Goal: Task Accomplishment & Management: Manage account settings

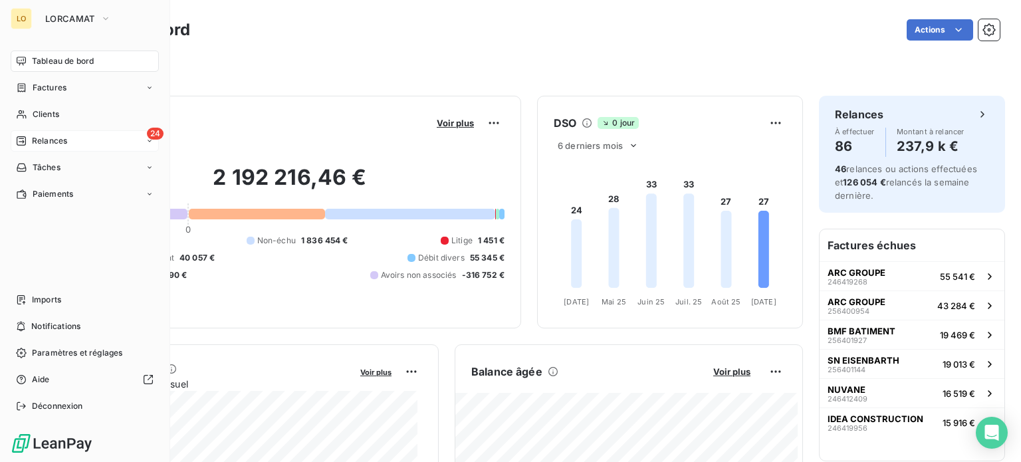
click at [27, 145] on div "Relances" at bounding box center [41, 141] width 51 height 12
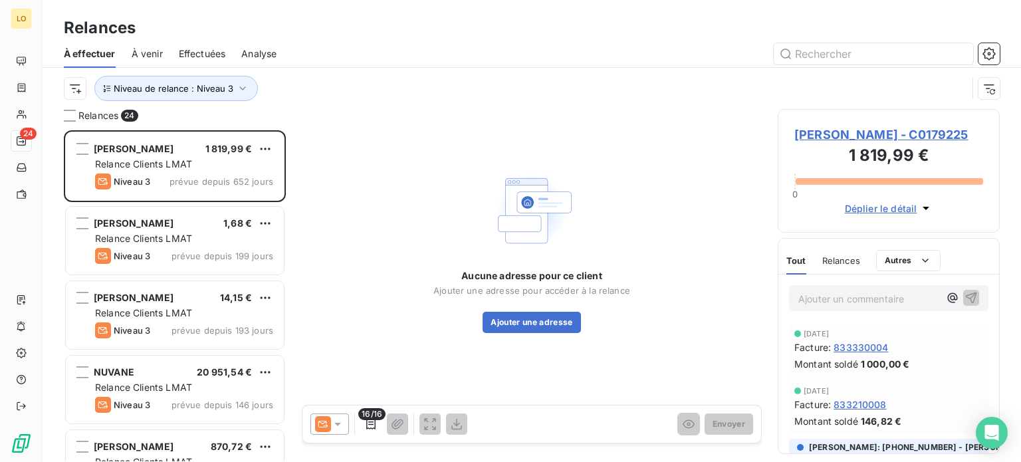
scroll to position [322, 211]
click at [234, 97] on button "Niveau de relance : Niveau 3" at bounding box center [176, 88] width 164 height 25
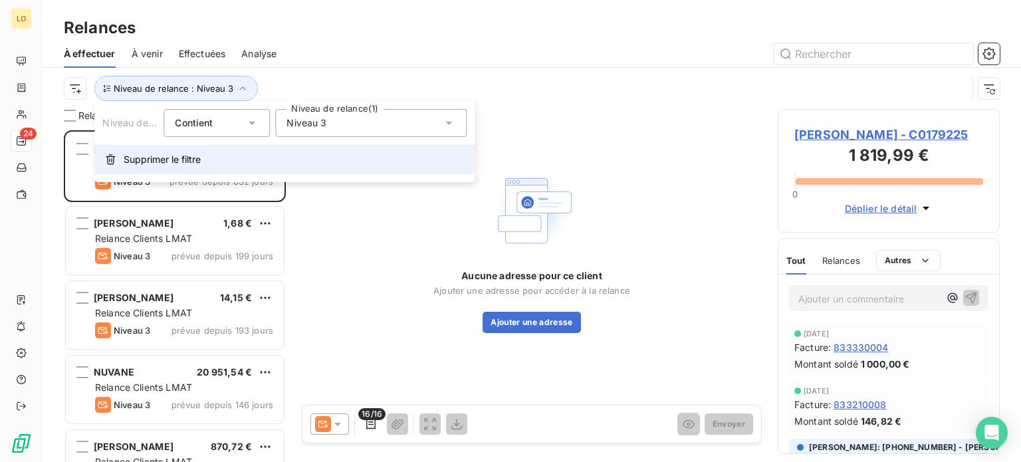
click at [187, 166] on span "Supprimer le filtre" at bounding box center [162, 159] width 77 height 13
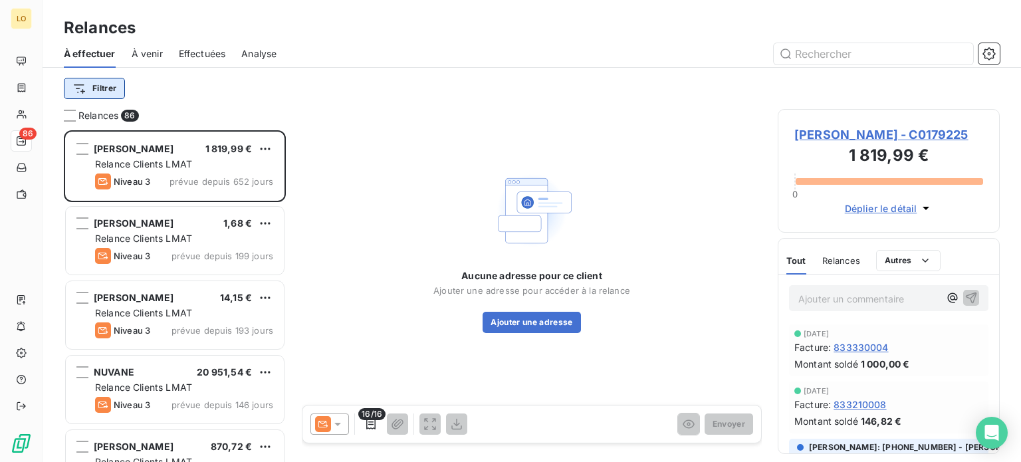
click at [112, 90] on html "LO 86 Relances À effectuer À venir Effectuées Analyse Filtrer Relances 86 [PERS…" at bounding box center [510, 231] width 1021 height 462
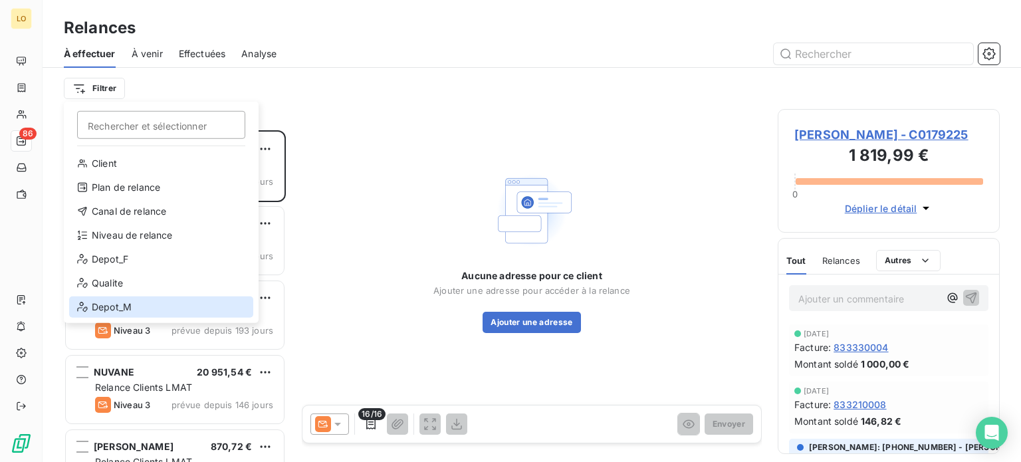
click at [132, 306] on div "Depot_M" at bounding box center [161, 306] width 184 height 21
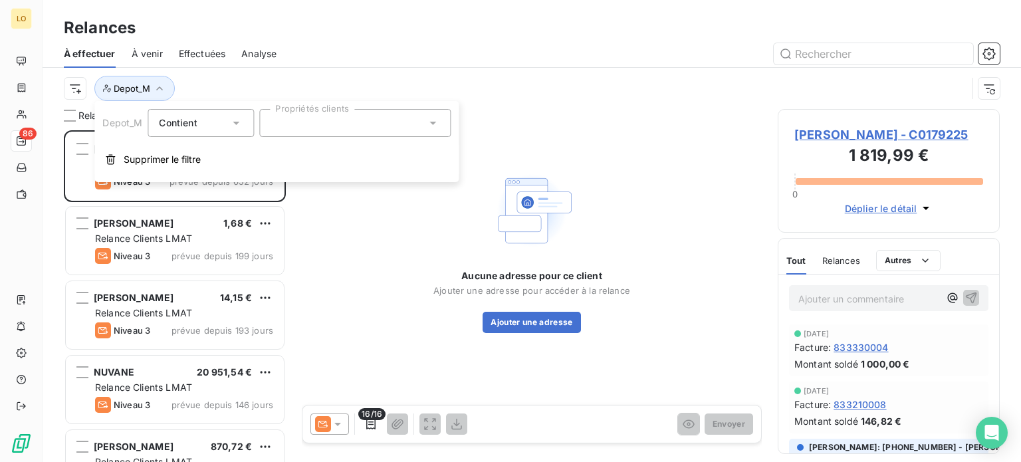
click at [287, 122] on div at bounding box center [354, 123] width 191 height 28
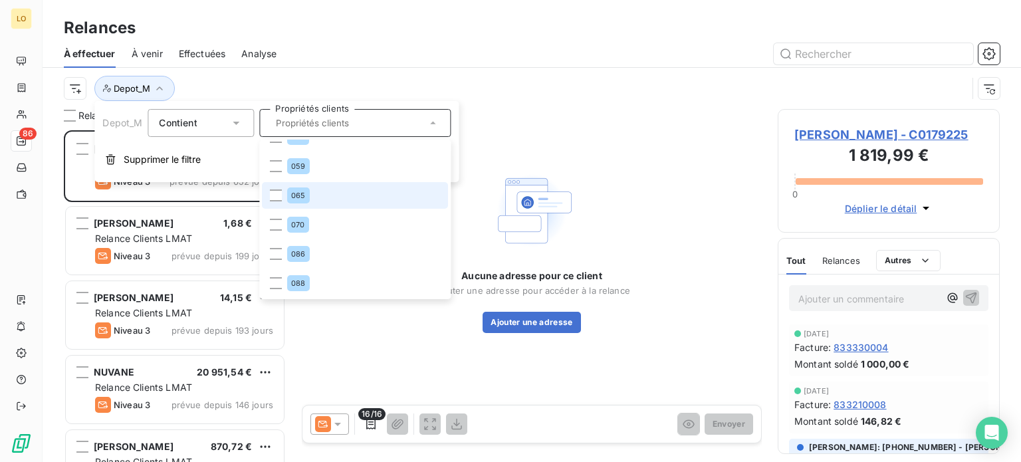
scroll to position [109, 0]
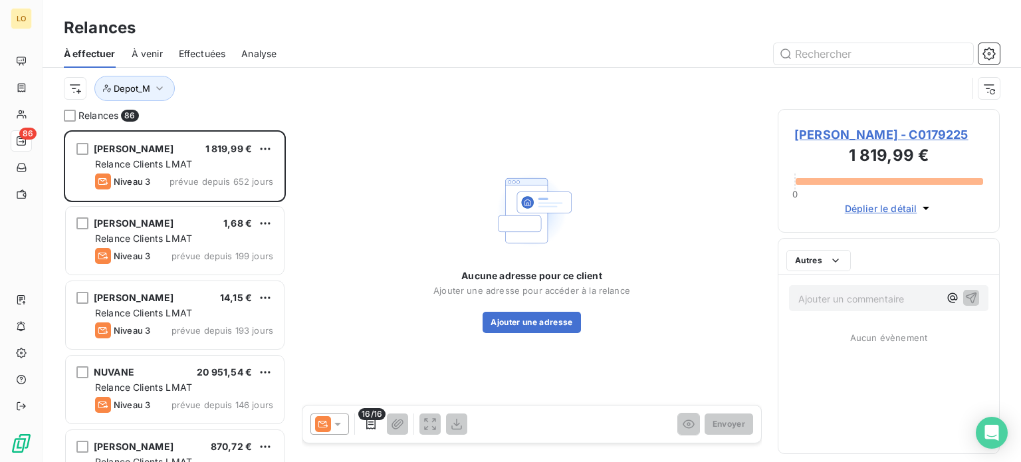
scroll to position [322, 211]
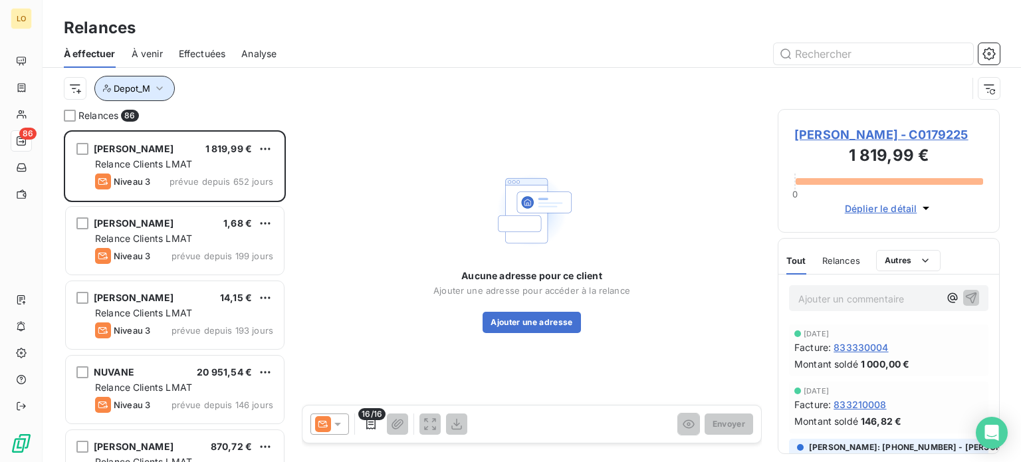
click at [163, 86] on icon "button" at bounding box center [159, 88] width 13 height 13
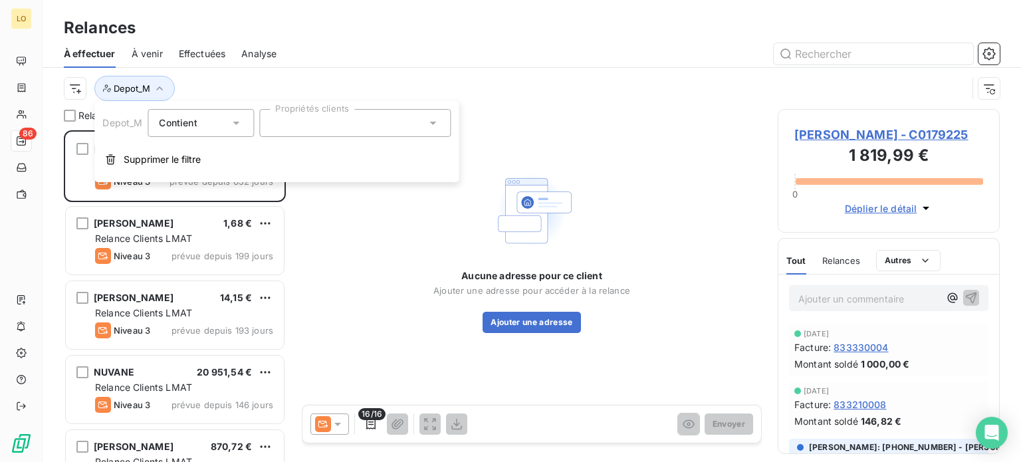
click at [336, 132] on div at bounding box center [354, 123] width 191 height 28
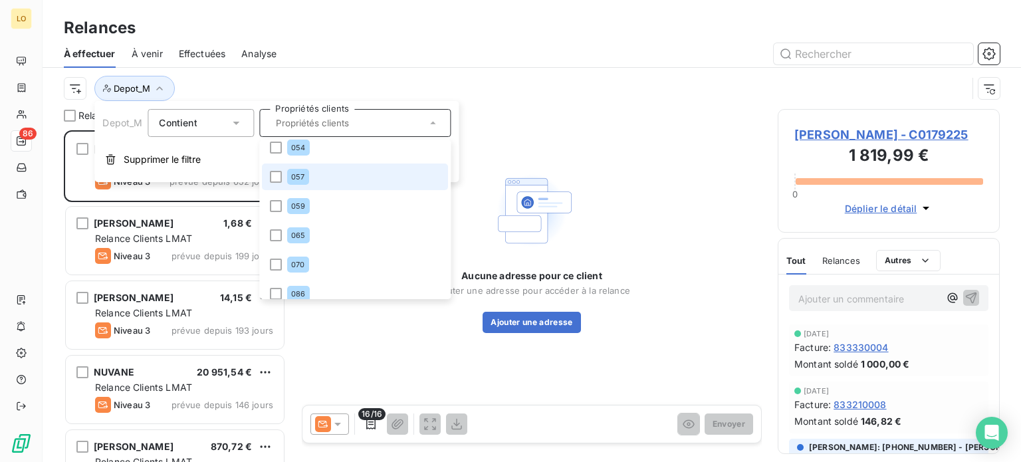
scroll to position [96, 0]
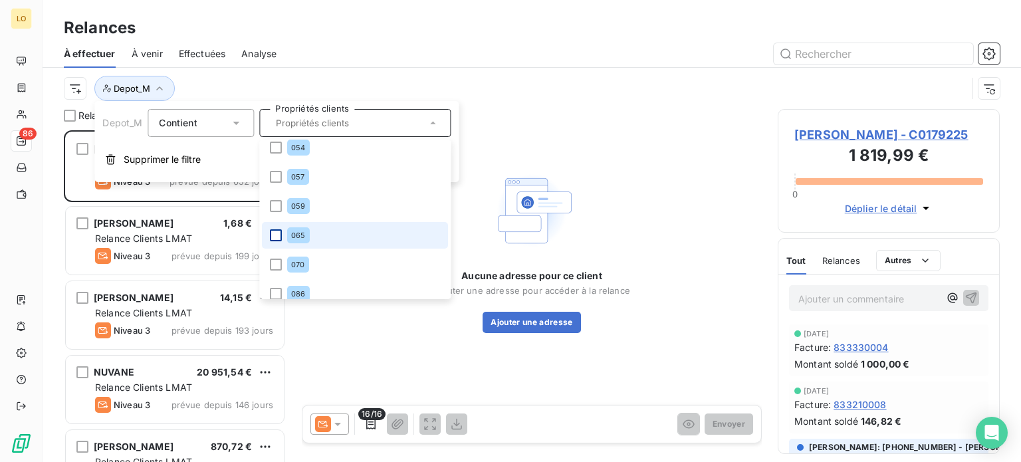
click at [280, 233] on div at bounding box center [276, 235] width 12 height 12
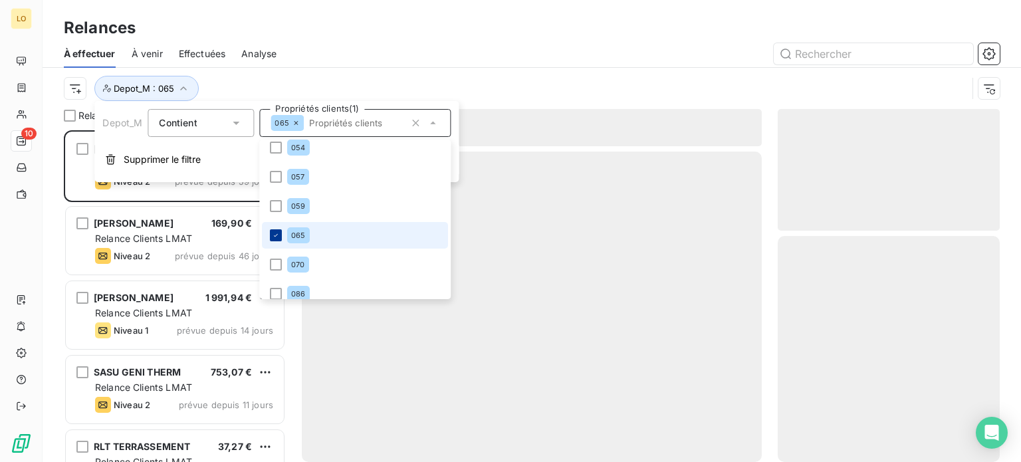
scroll to position [322, 211]
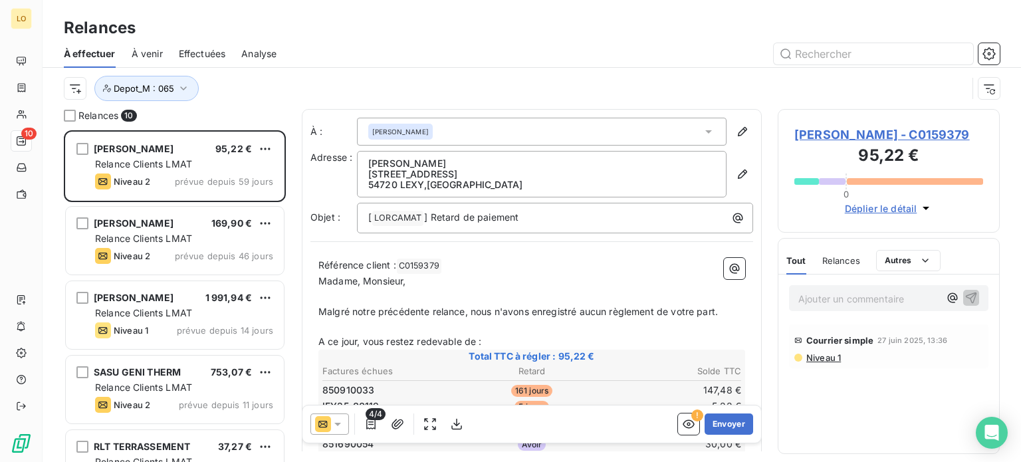
click at [495, 17] on div "Relances" at bounding box center [532, 28] width 979 height 24
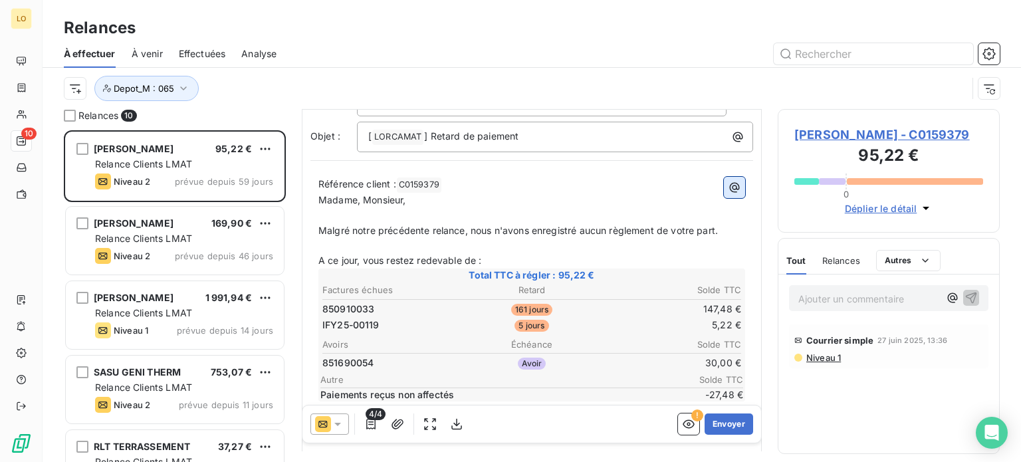
scroll to position [122, 0]
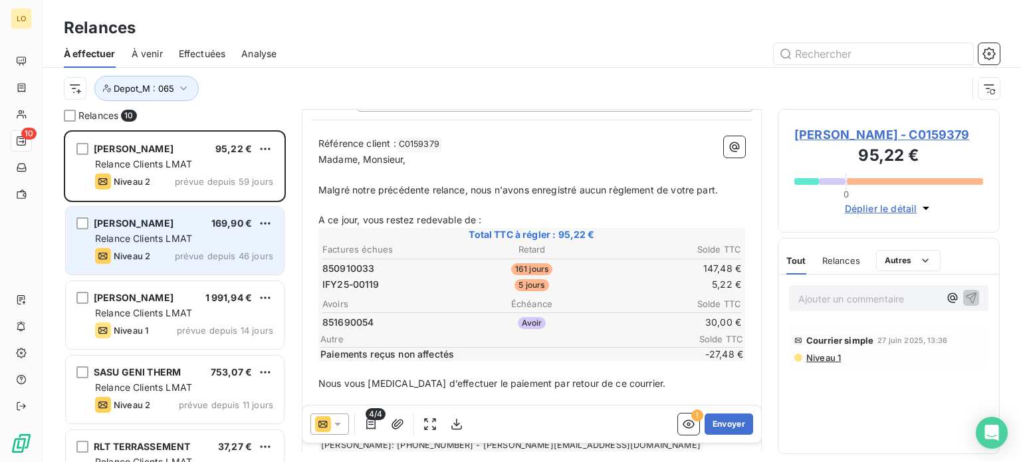
click at [176, 248] on div "Niveau 2 prévue depuis 46 jours" at bounding box center [184, 256] width 178 height 16
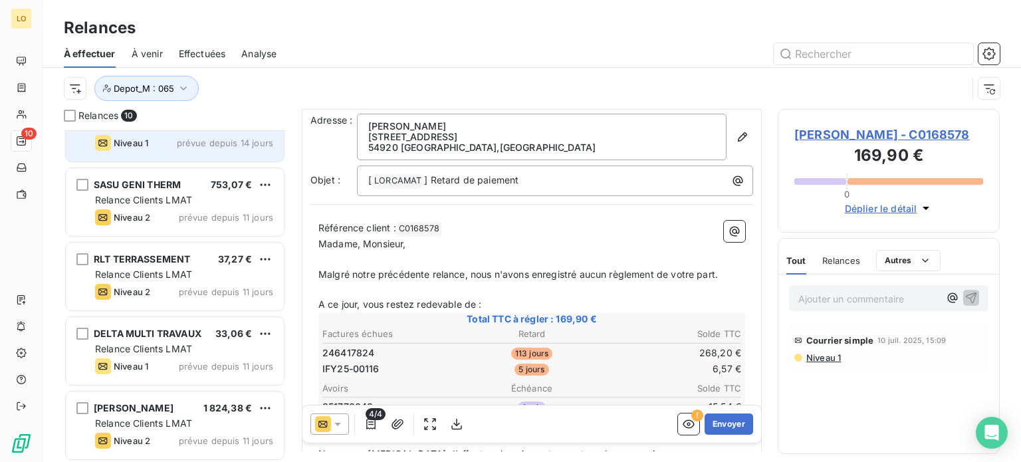
scroll to position [189, 0]
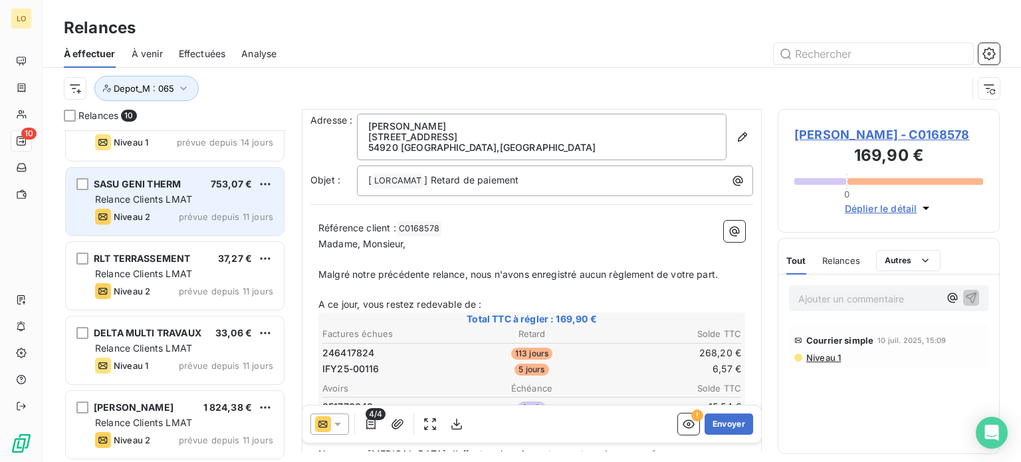
click at [188, 191] on div "SASU GENI THERM 753,07 € Relance Clients LMAT Niveau 2 prévue depuis 11 jours" at bounding box center [175, 202] width 218 height 68
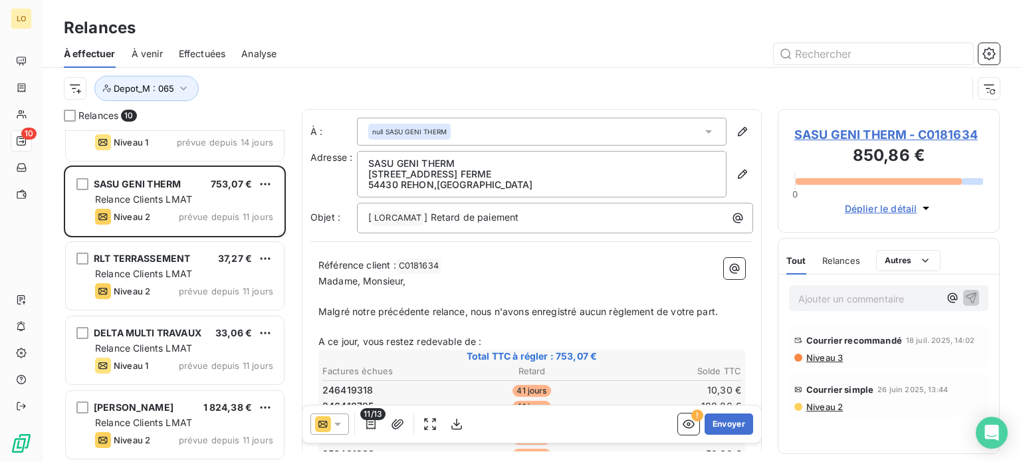
click at [822, 361] on span "Niveau 3" at bounding box center [824, 357] width 38 height 11
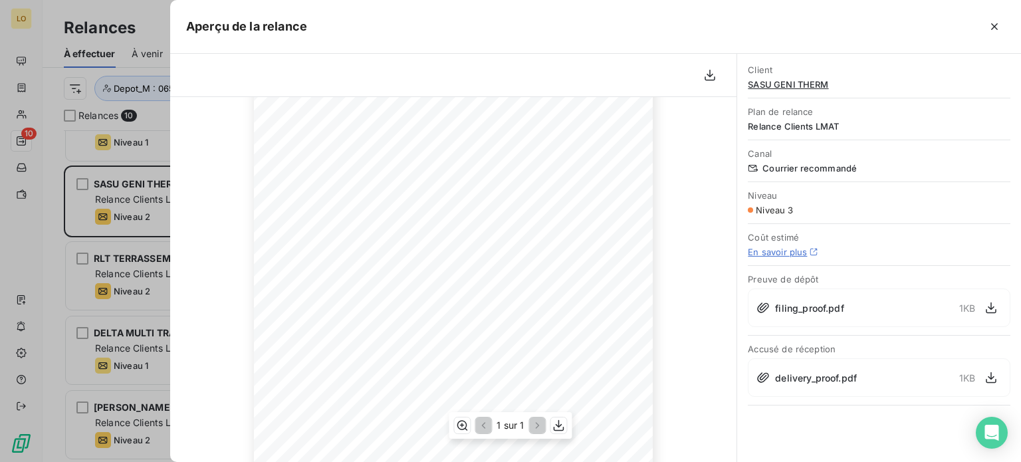
scroll to position [181, 0]
click at [995, 27] on icon "button" at bounding box center [994, 26] width 7 height 7
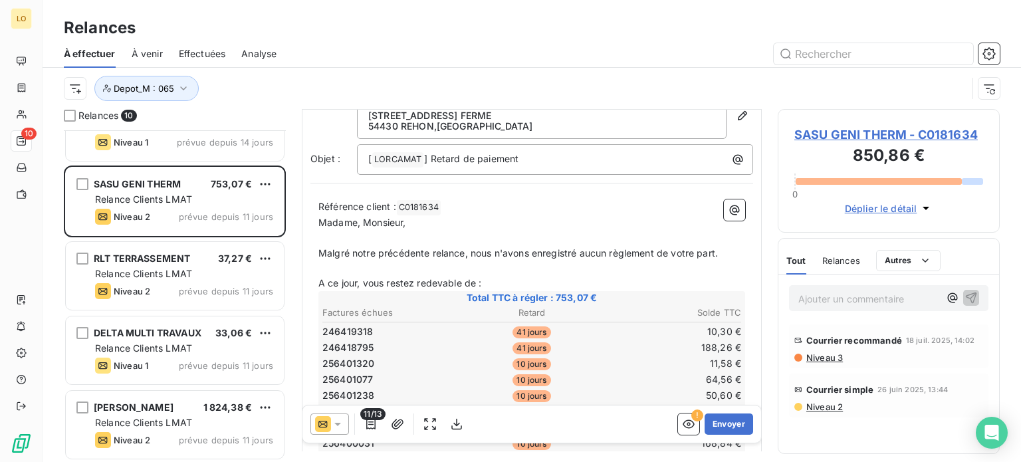
scroll to position [61, 0]
click at [338, 419] on icon at bounding box center [337, 423] width 13 height 13
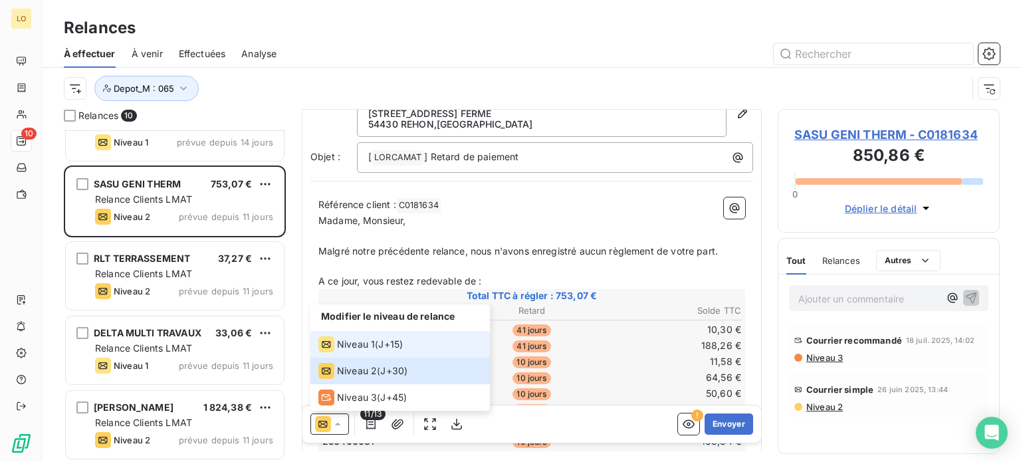
click at [358, 347] on span "Niveau 1" at bounding box center [356, 344] width 38 height 13
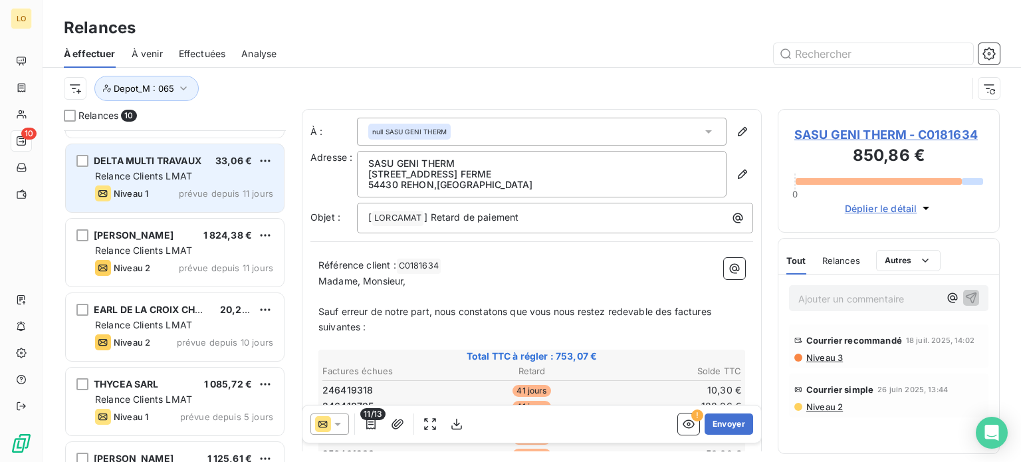
scroll to position [413, 0]
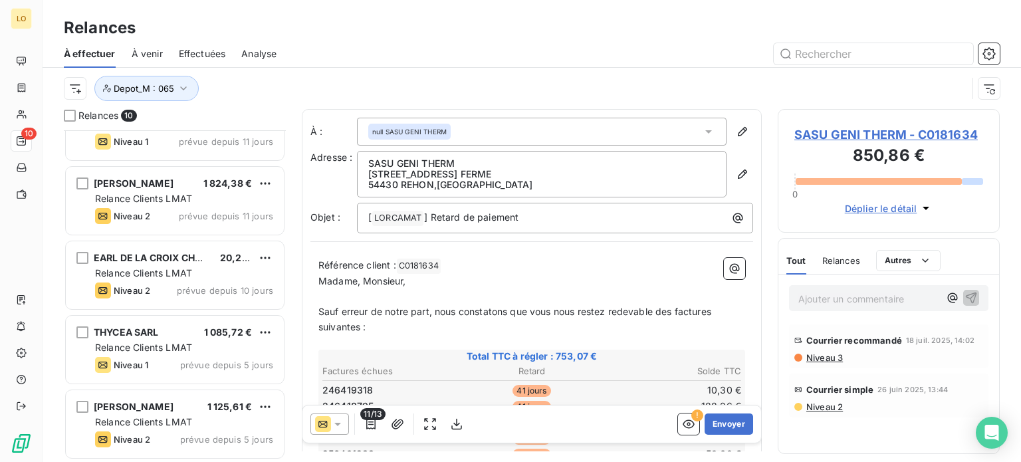
click at [218, 49] on span "Effectuées" at bounding box center [202, 53] width 47 height 13
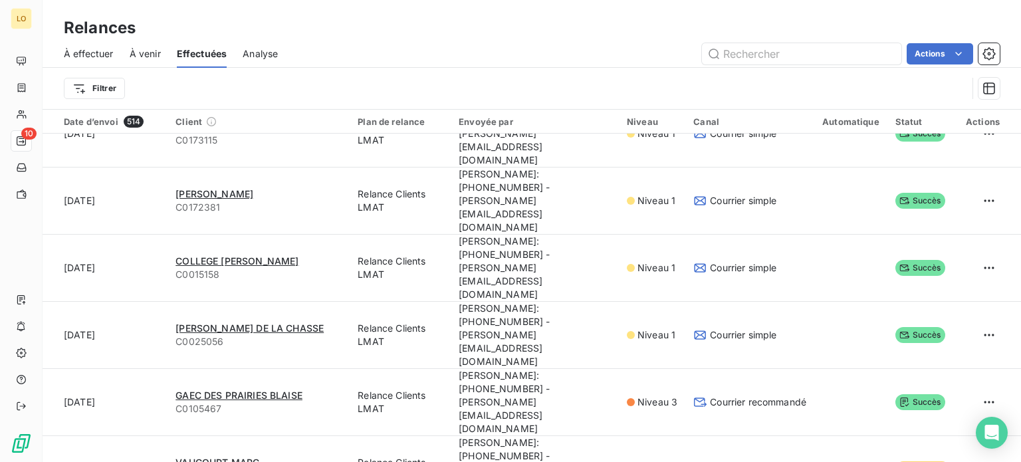
scroll to position [960, 0]
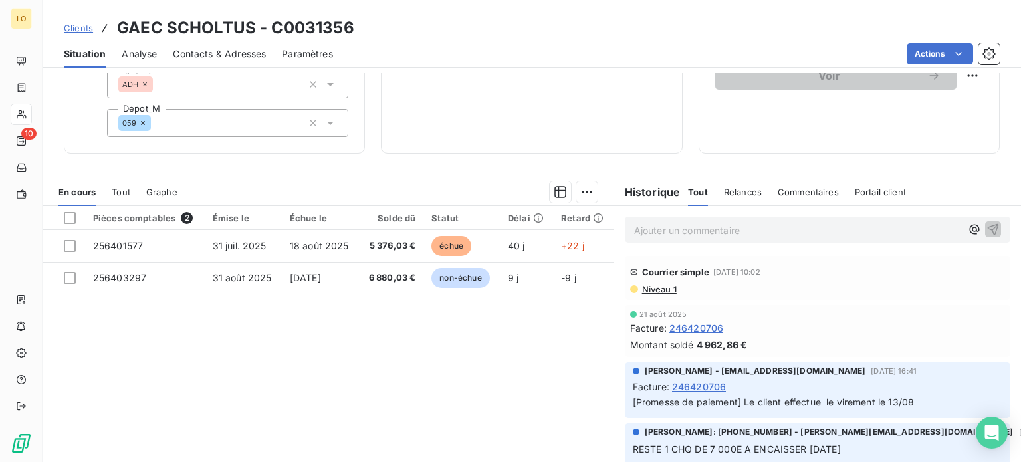
scroll to position [273, 0]
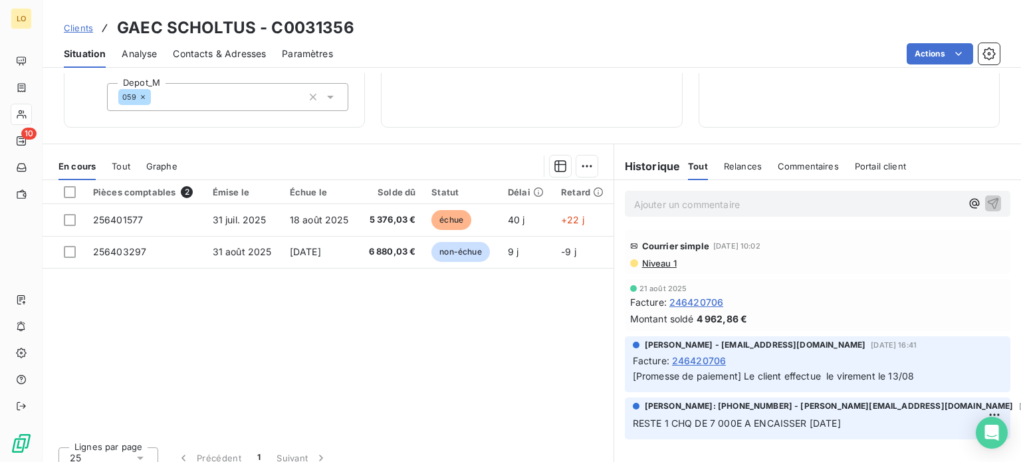
click at [666, 258] on span "Niveau 1" at bounding box center [659, 263] width 36 height 11
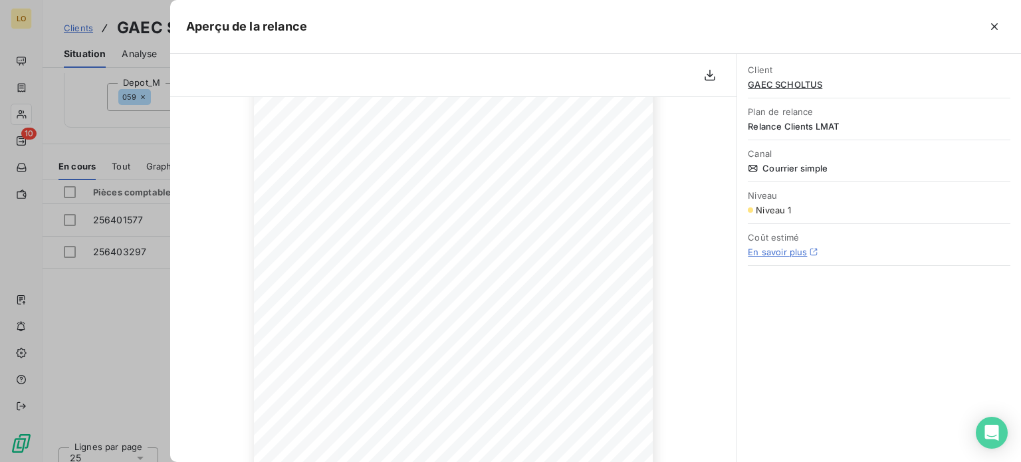
scroll to position [88, 0]
click at [1002, 21] on button "button" at bounding box center [994, 26] width 21 height 21
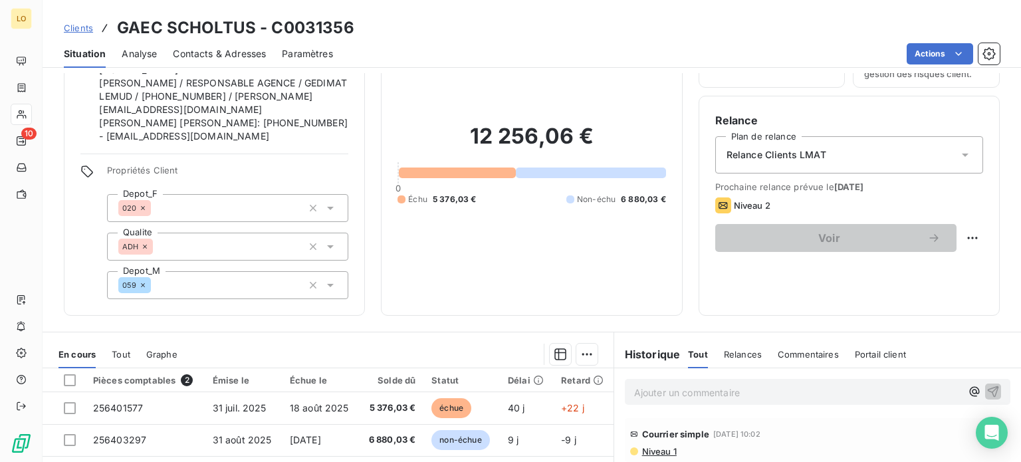
scroll to position [0, 0]
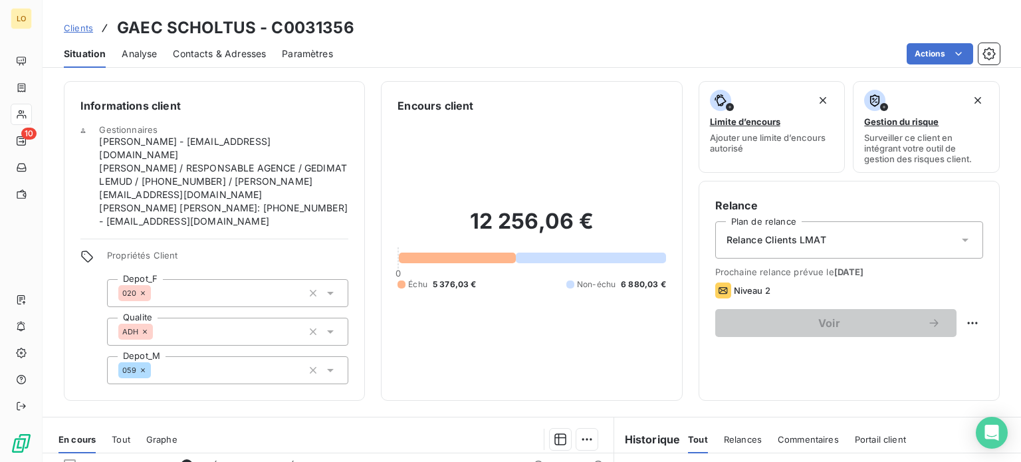
click at [148, 52] on span "Analyse" at bounding box center [139, 53] width 35 height 13
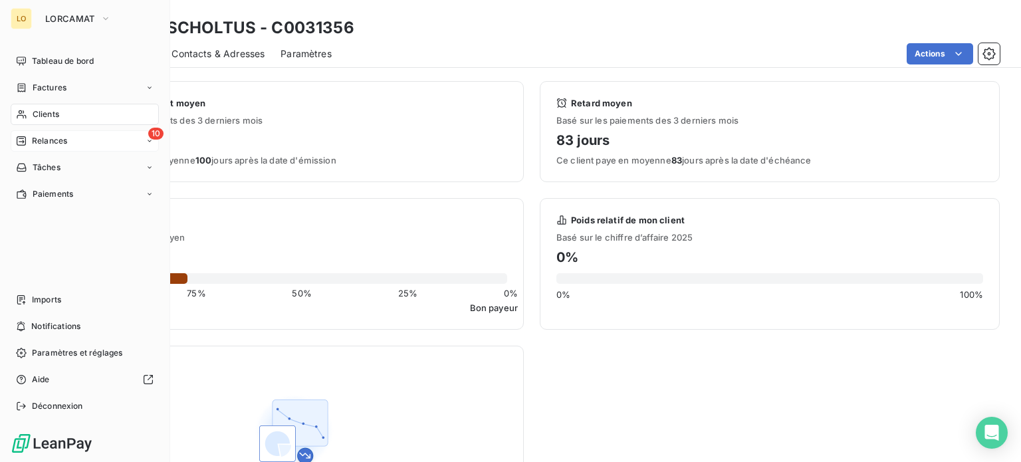
click at [29, 146] on div "Relances" at bounding box center [41, 141] width 51 height 12
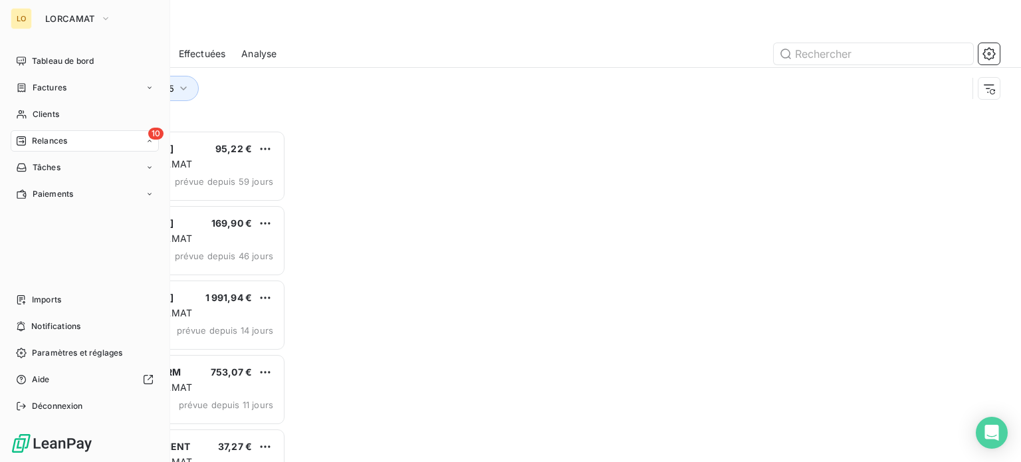
scroll to position [322, 211]
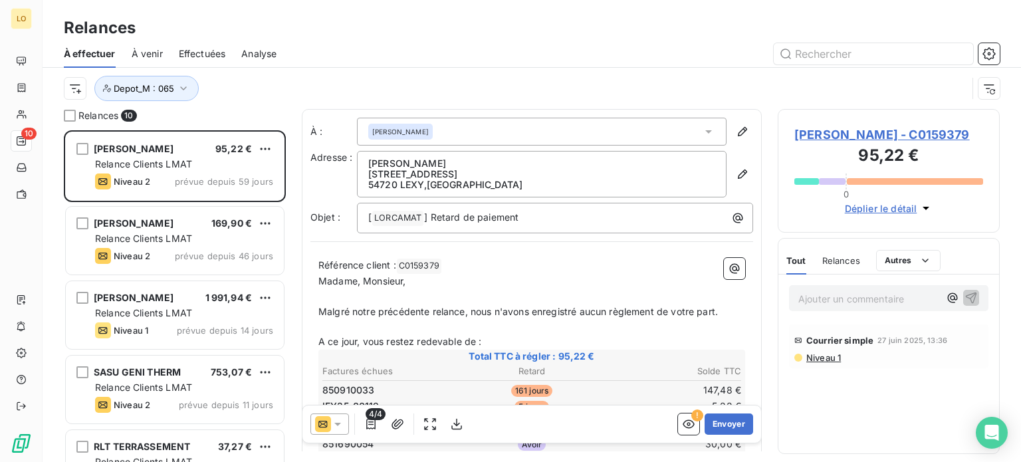
click at [251, 58] on span "Analyse" at bounding box center [258, 53] width 35 height 13
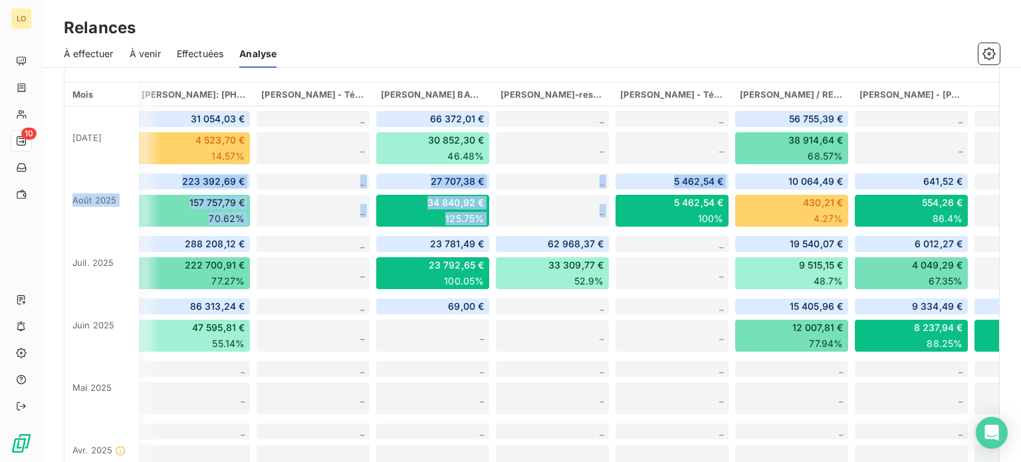
scroll to position [0, 493]
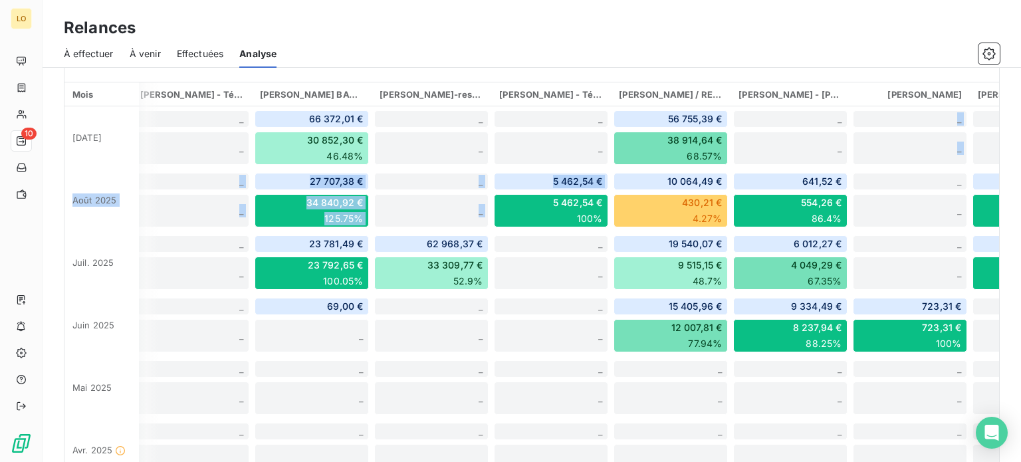
drag, startPoint x: 985, startPoint y: 207, endPoint x: 989, endPoint y: 126, distance: 81.2
click at [989, 126] on div "Relances par montant Impact des relances sur les encaissements Par expéditeur d…" at bounding box center [532, 265] width 979 height 394
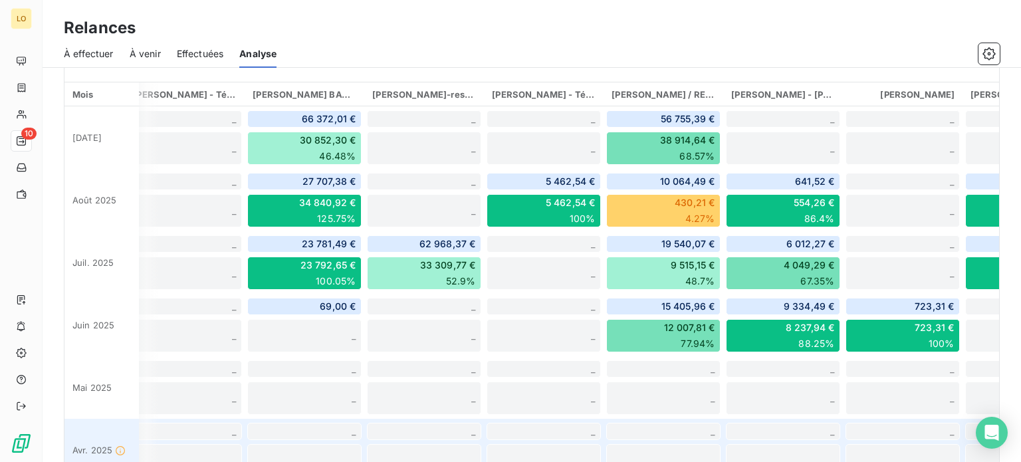
click at [386, 438] on div "_ _" at bounding box center [424, 450] width 120 height 62
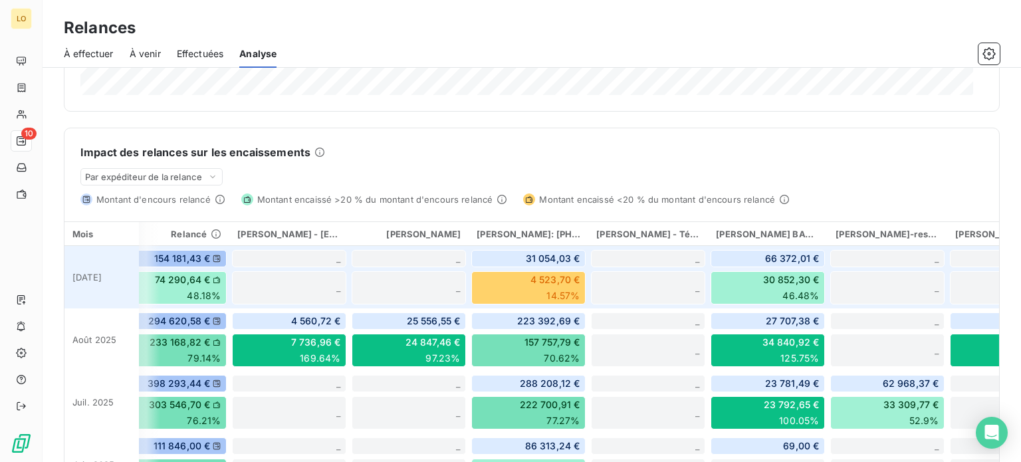
scroll to position [0, 0]
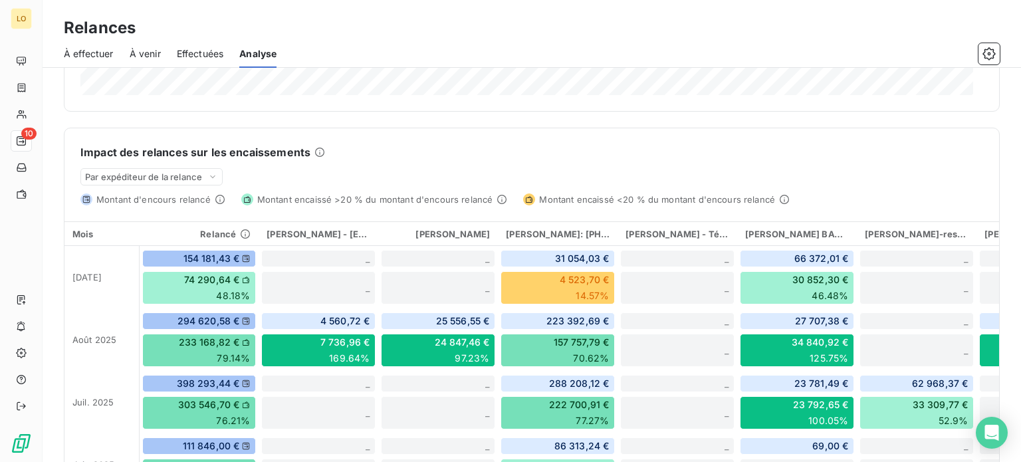
click at [94, 53] on span "À effectuer" at bounding box center [89, 53] width 50 height 13
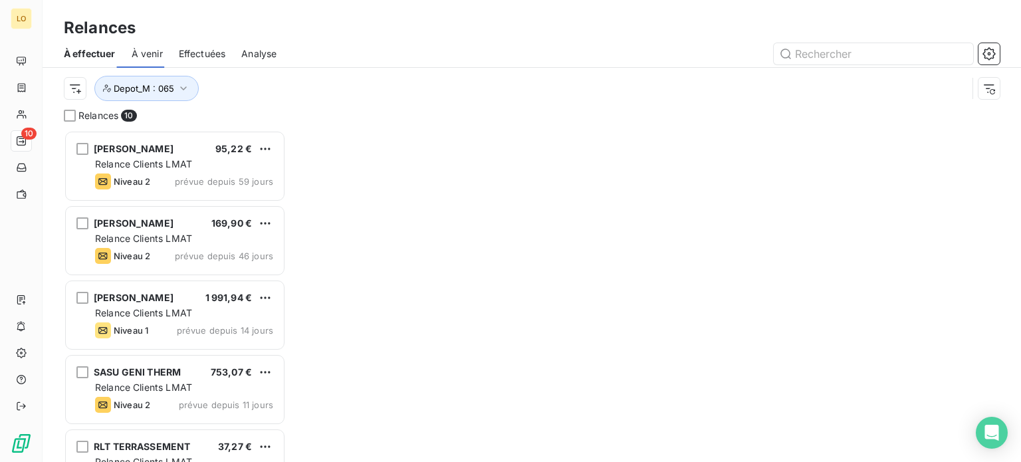
scroll to position [322, 211]
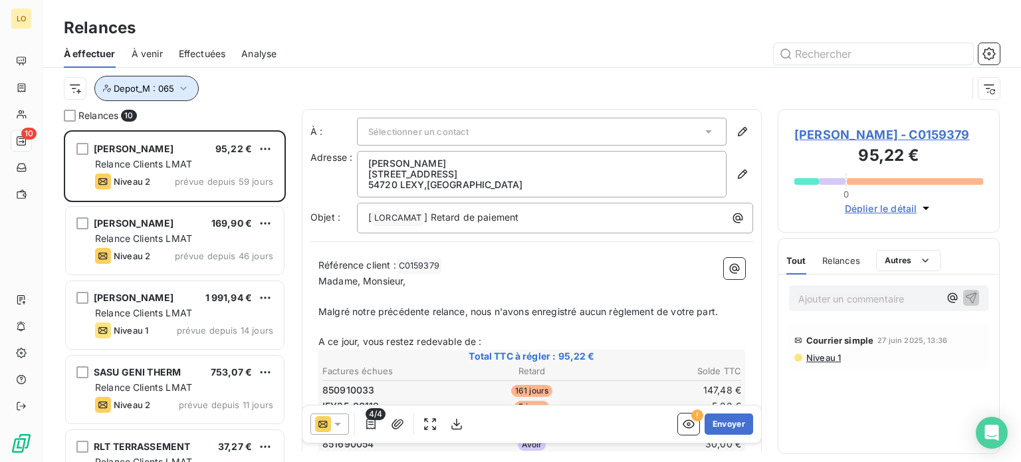
click at [127, 90] on span "Depot_M : 065" at bounding box center [144, 88] width 60 height 11
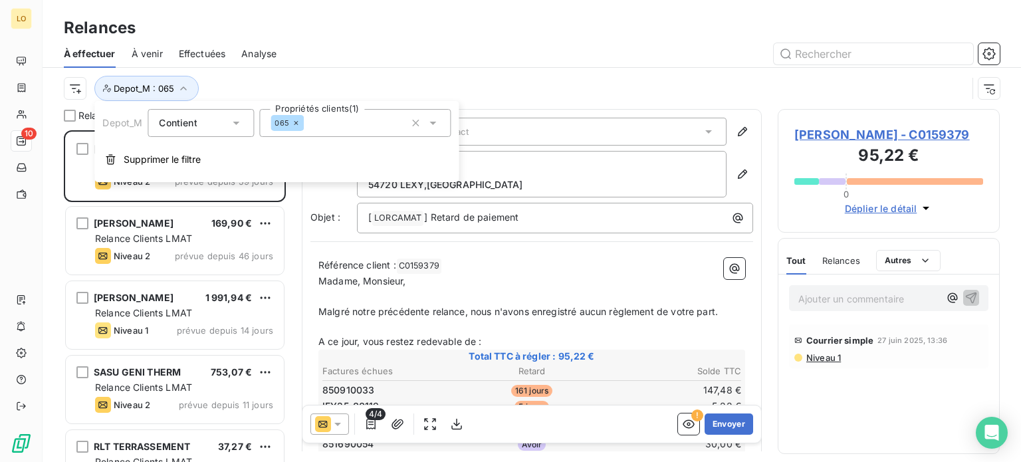
click at [323, 132] on div "065" at bounding box center [354, 123] width 191 height 28
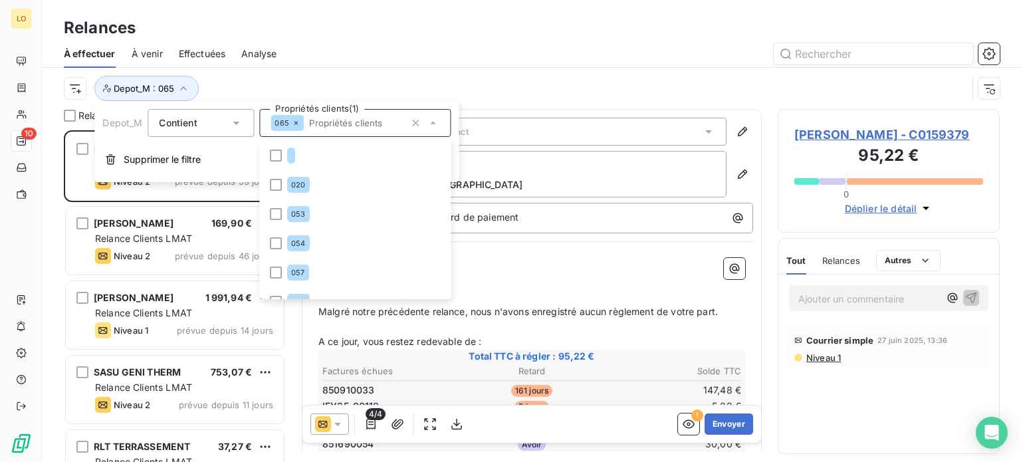
scroll to position [45, 0]
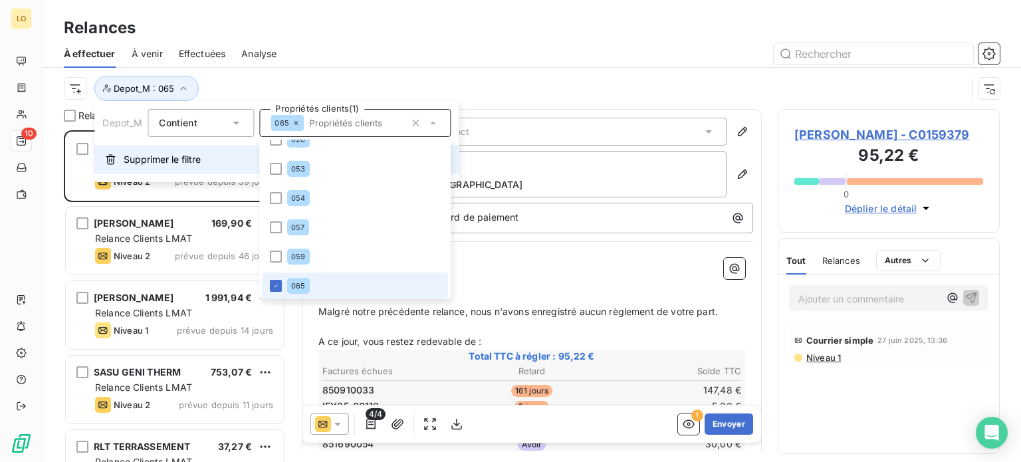
click at [170, 164] on span "Supprimer le filtre" at bounding box center [162, 159] width 77 height 13
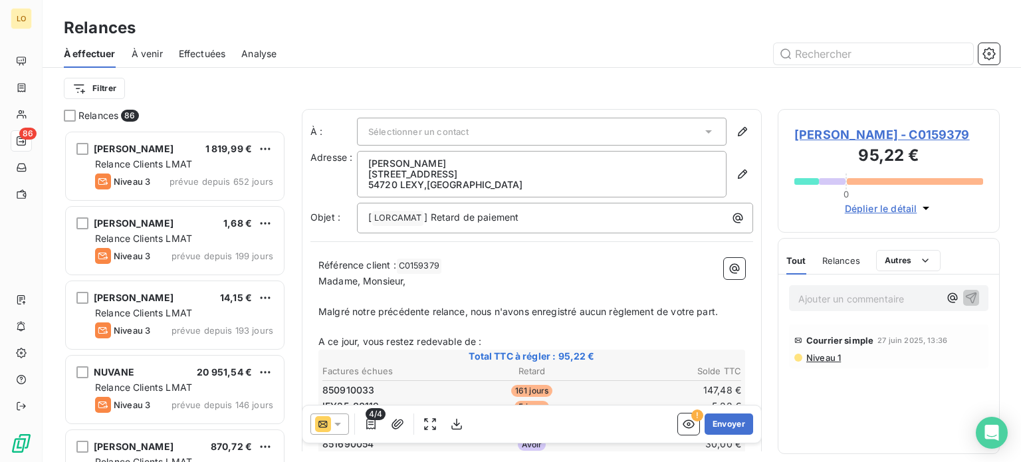
scroll to position [322, 211]
click at [114, 87] on html "LO 86 Relances À effectuer À venir Effectuées Analyse Filtrer Relances 86 [PERS…" at bounding box center [510, 231] width 1021 height 462
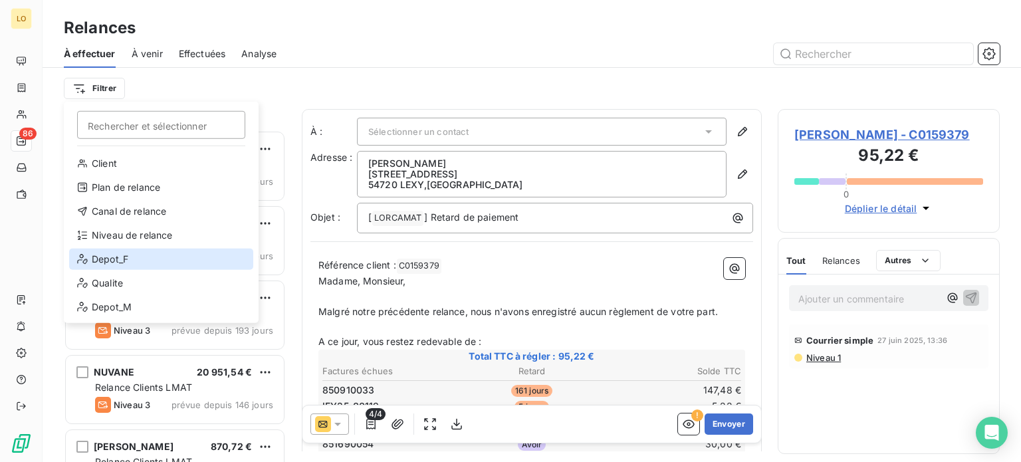
click at [102, 260] on div "Depot_F" at bounding box center [161, 259] width 184 height 21
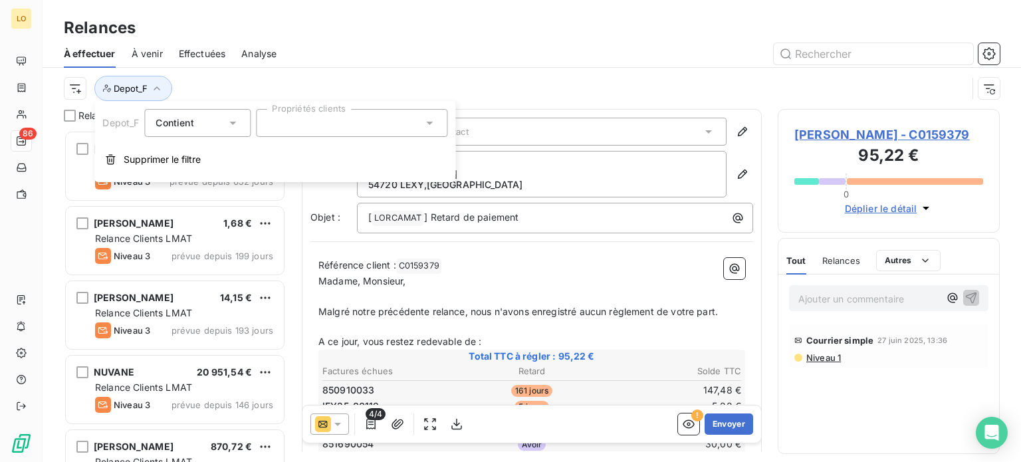
click at [278, 130] on div at bounding box center [351, 123] width 191 height 28
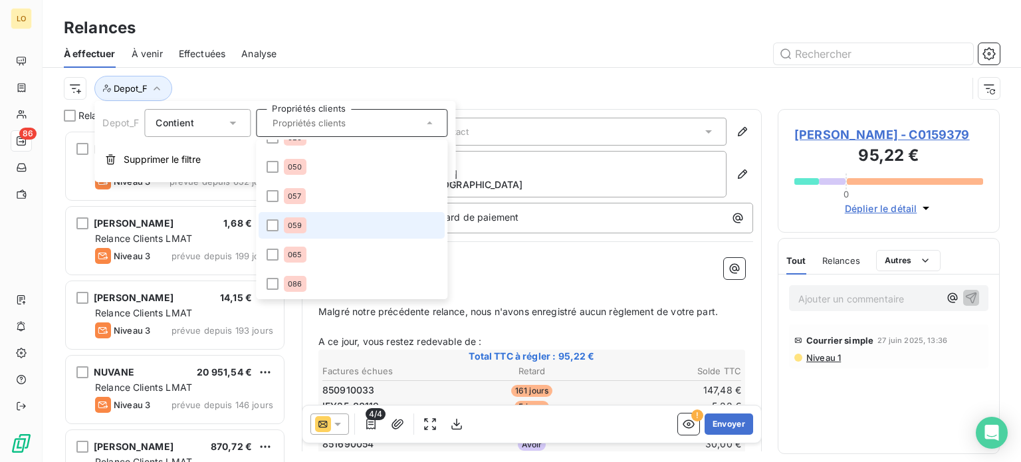
scroll to position [48, 0]
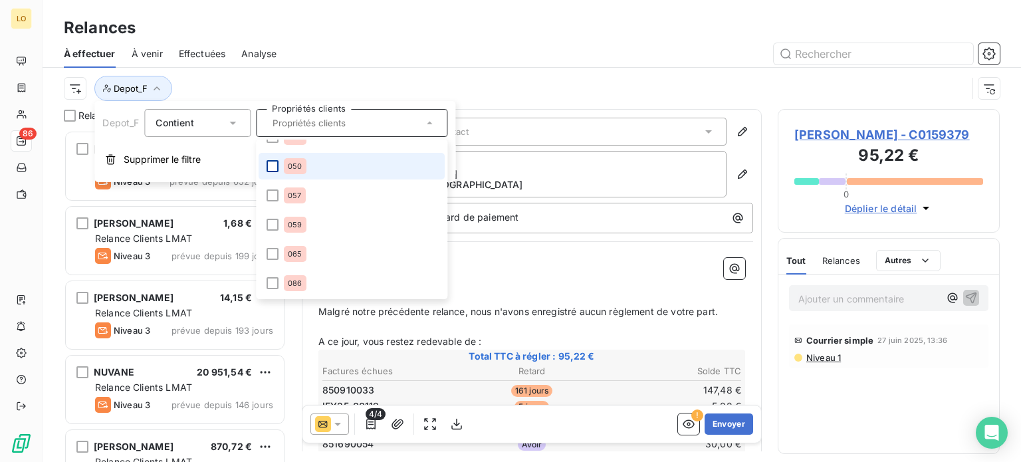
click at [278, 165] on div at bounding box center [273, 166] width 12 height 12
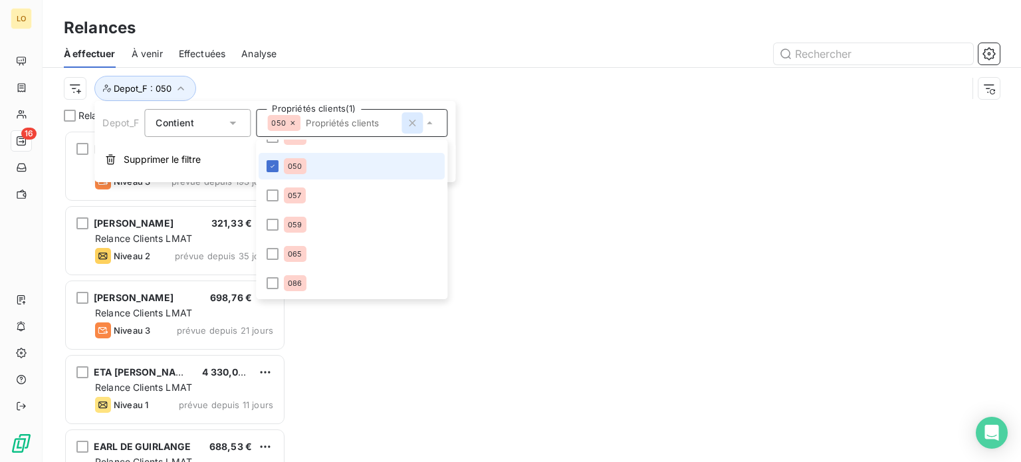
scroll to position [322, 211]
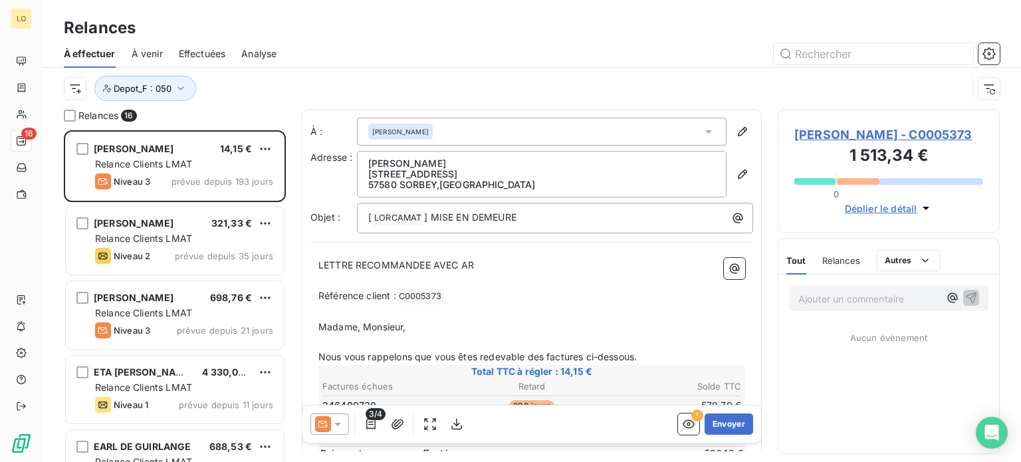
click at [410, 35] on div "Relances" at bounding box center [532, 28] width 979 height 24
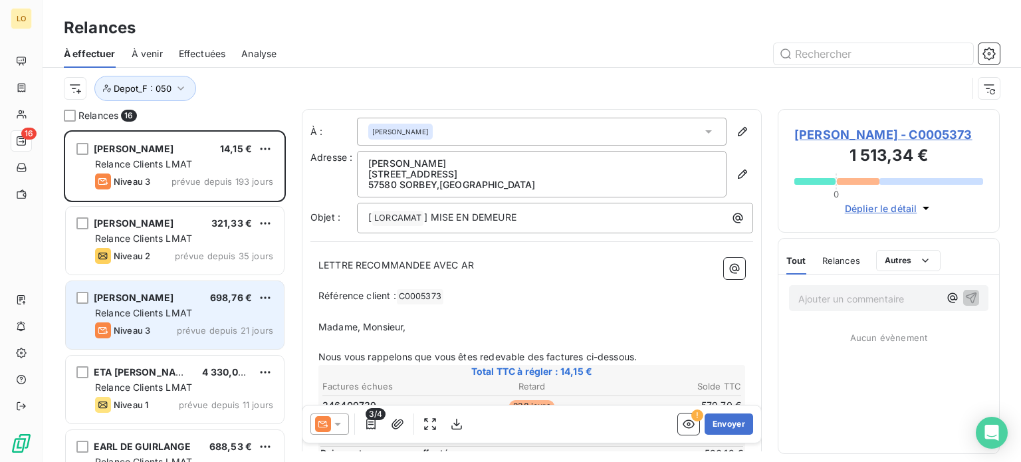
click at [152, 308] on span "Relance Clients LMAT" at bounding box center [143, 312] width 97 height 11
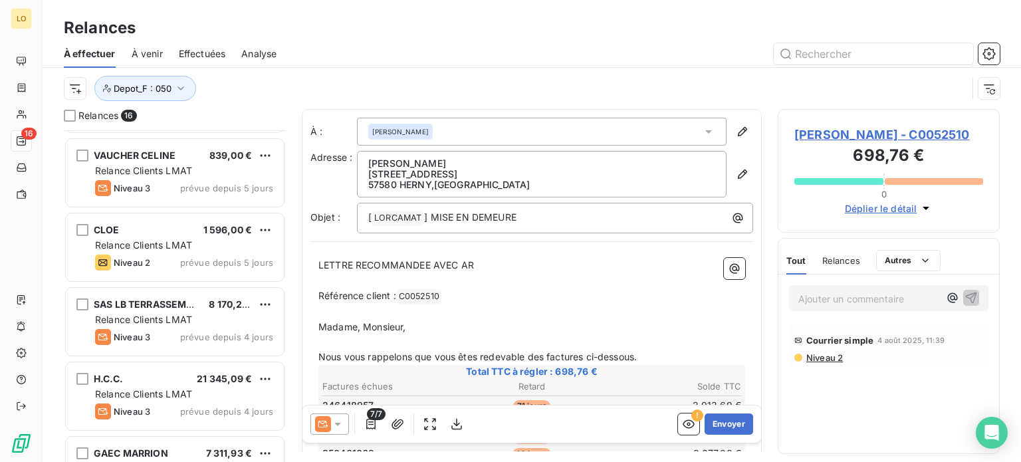
scroll to position [665, 0]
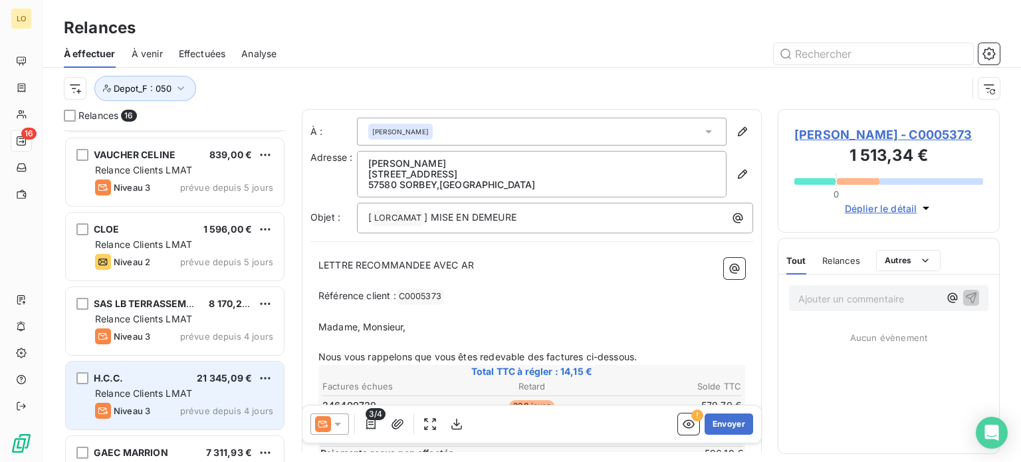
click at [154, 396] on span "Relance Clients LMAT" at bounding box center [143, 393] width 97 height 11
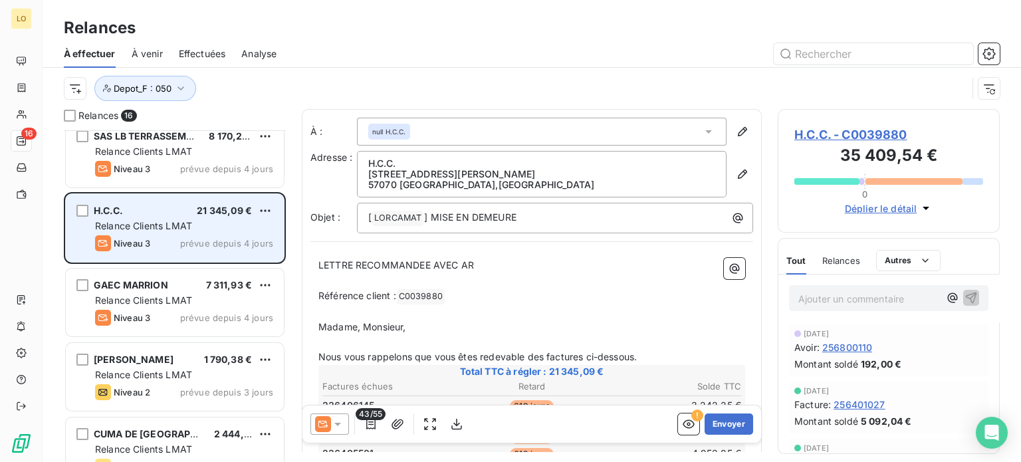
scroll to position [860, 0]
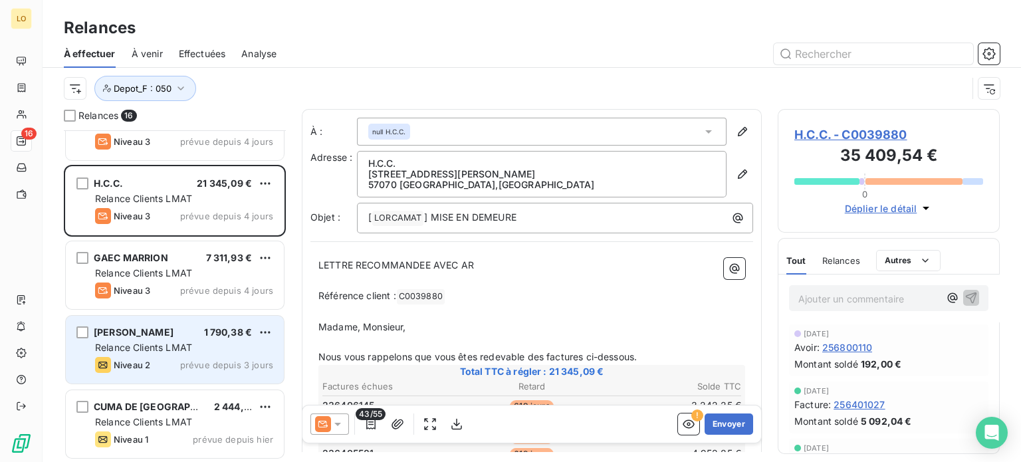
click at [154, 360] on div "Niveau 2 prévue depuis 3 jours" at bounding box center [184, 365] width 178 height 16
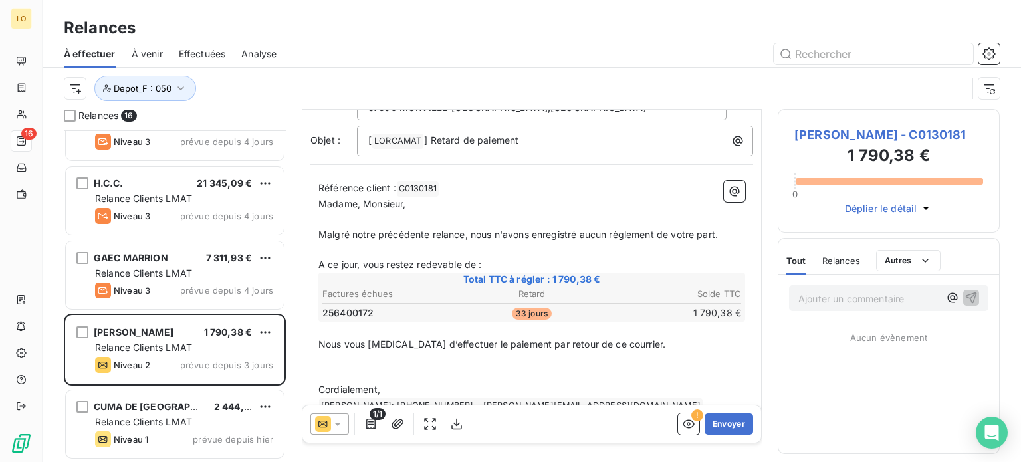
scroll to position [86, 0]
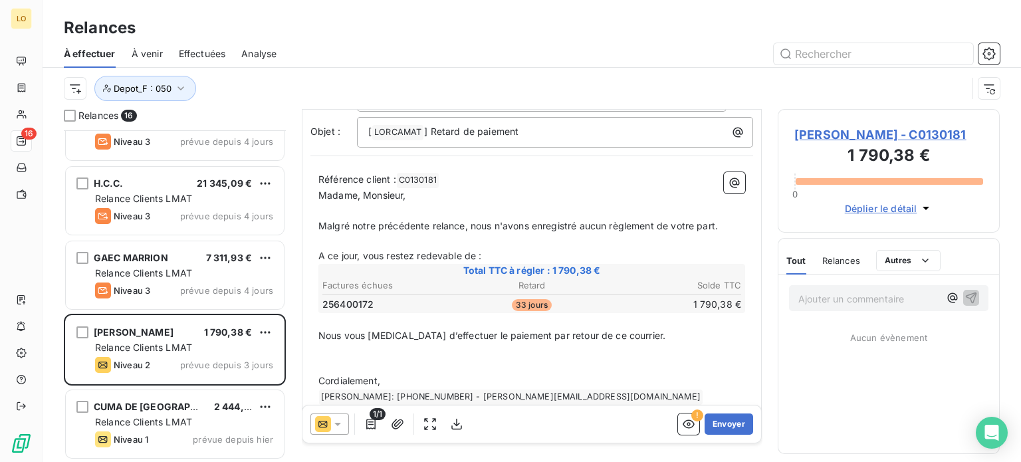
click at [961, 137] on span "[PERSON_NAME] - C0130181" at bounding box center [888, 135] width 189 height 18
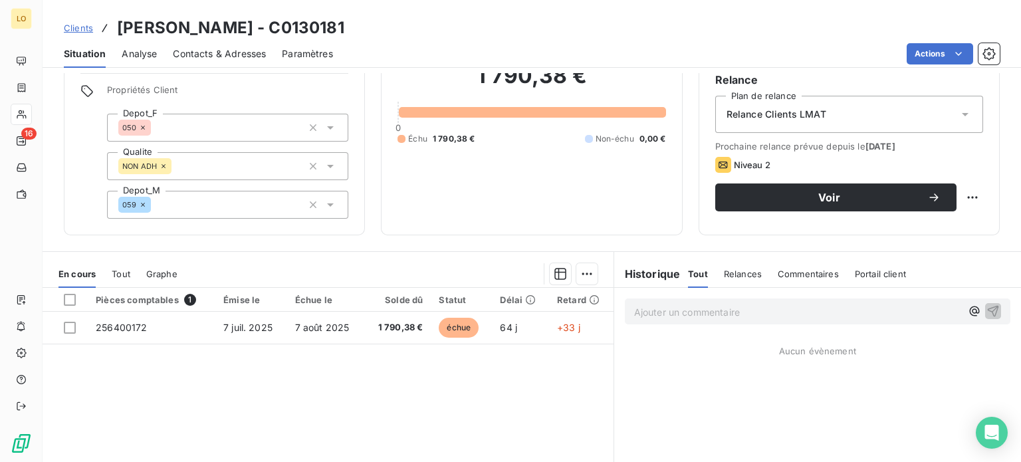
scroll to position [127, 0]
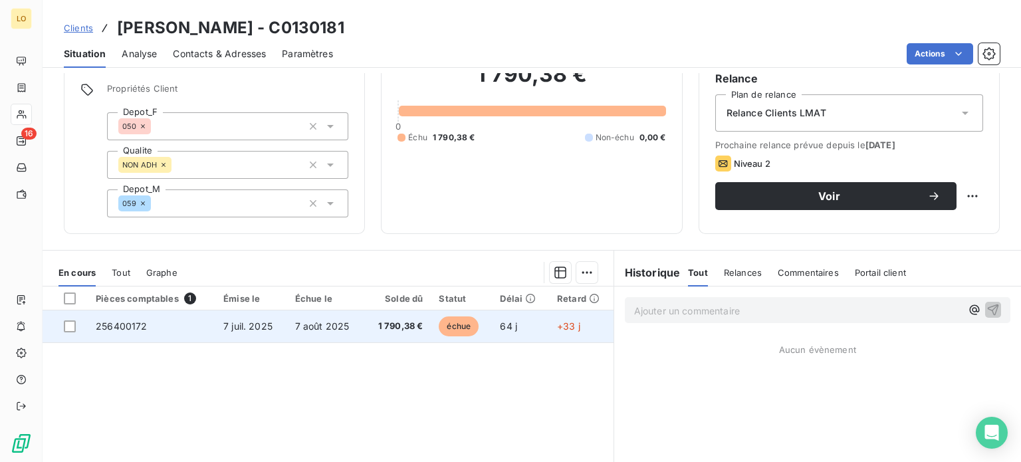
click at [388, 320] on span "1 790,38 €" at bounding box center [397, 326] width 51 height 13
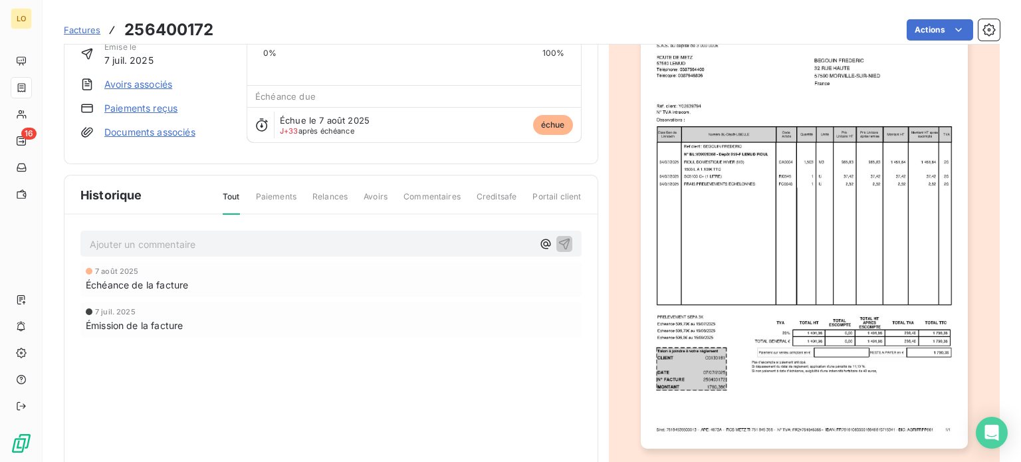
scroll to position [43, 0]
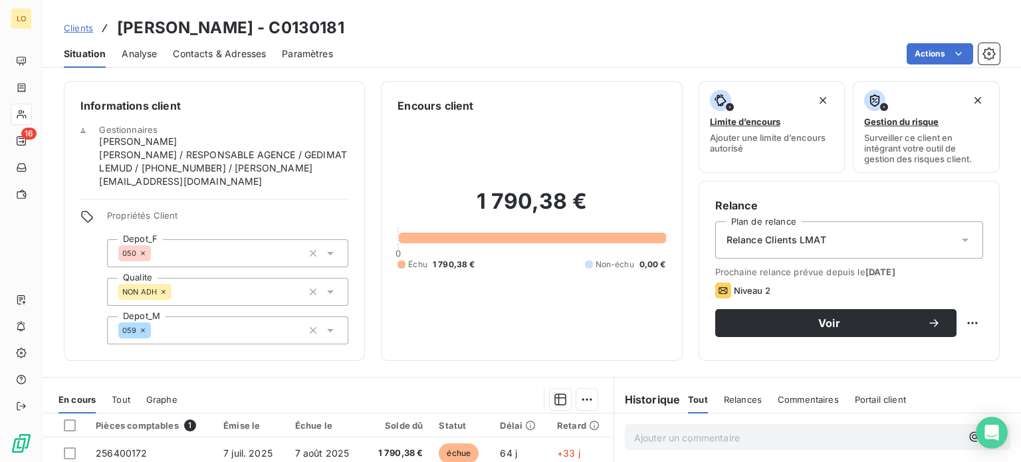
scroll to position [239, 0]
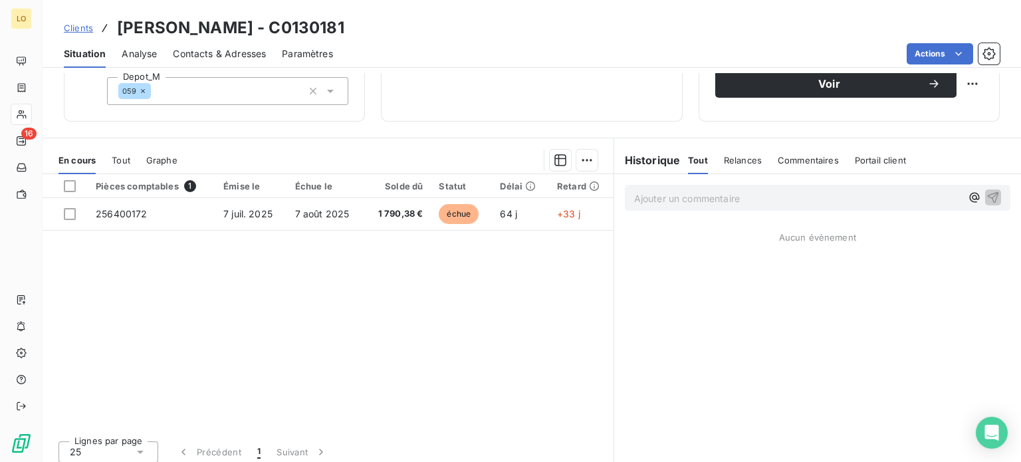
click at [689, 193] on p "Ajouter un commentaire ﻿" at bounding box center [797, 198] width 327 height 17
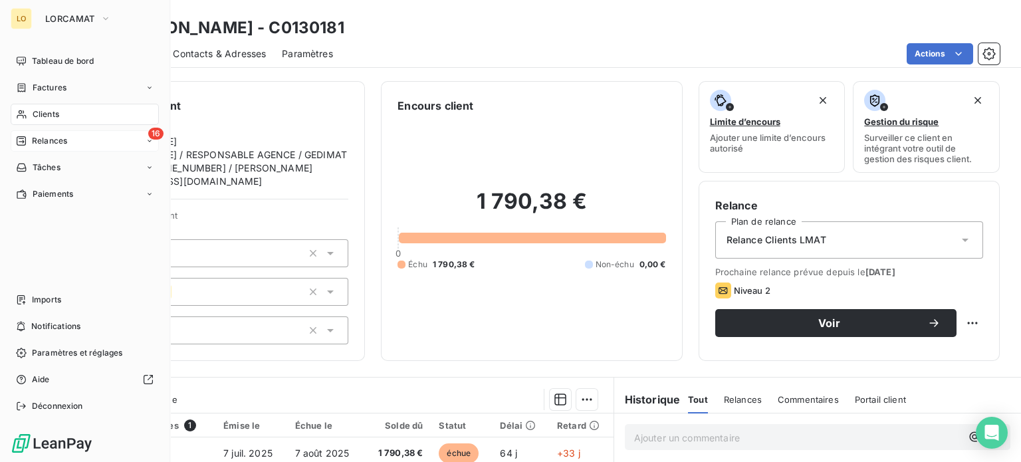
click at [39, 138] on span "Relances" at bounding box center [49, 141] width 35 height 12
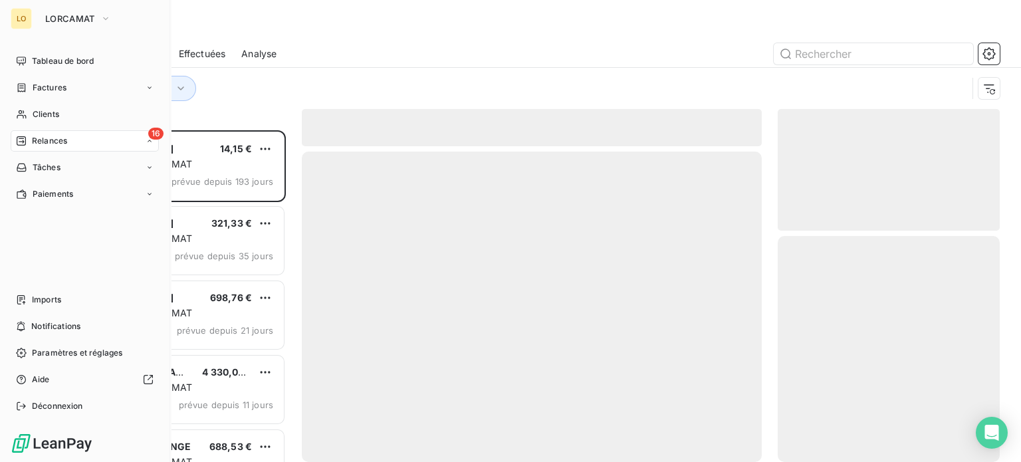
scroll to position [322, 211]
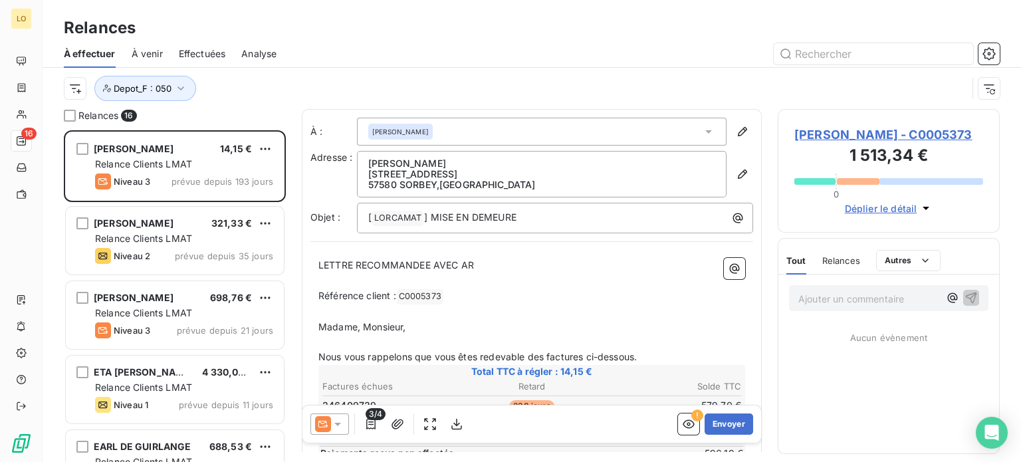
click at [217, 49] on span "Effectuées" at bounding box center [202, 53] width 47 height 13
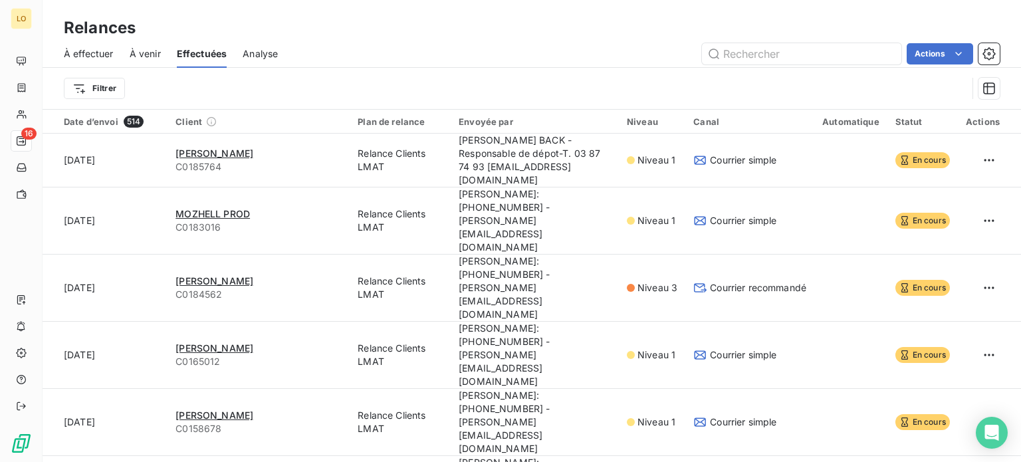
click at [458, 17] on div "Relances" at bounding box center [532, 28] width 979 height 24
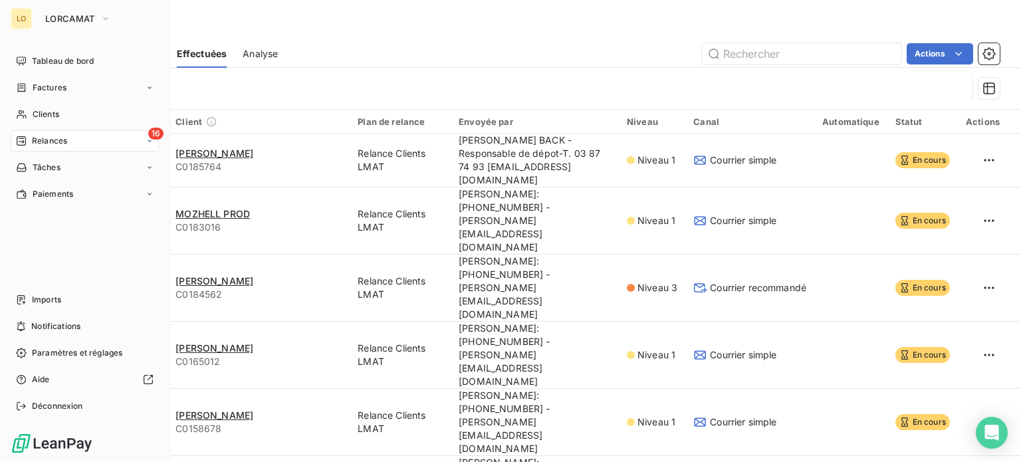
click at [32, 140] on span "Relances" at bounding box center [49, 141] width 35 height 12
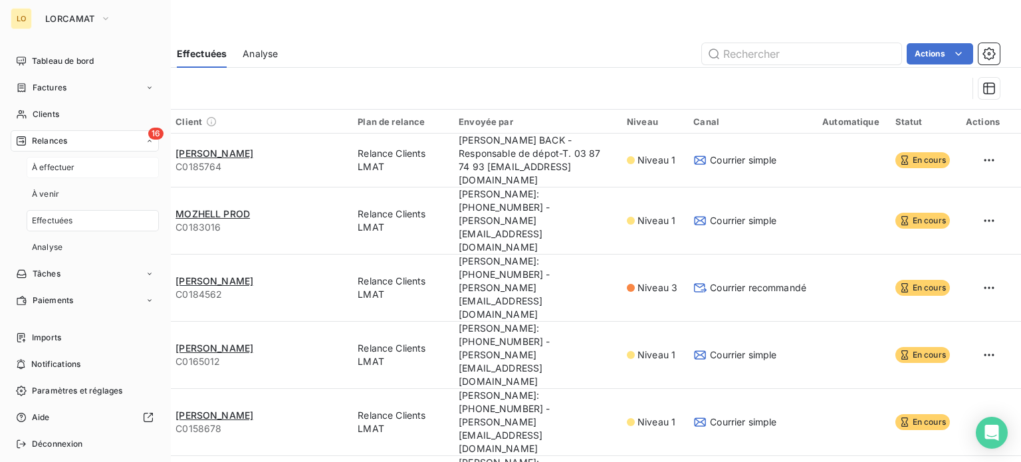
click at [43, 169] on span "À effectuer" at bounding box center [53, 168] width 43 height 12
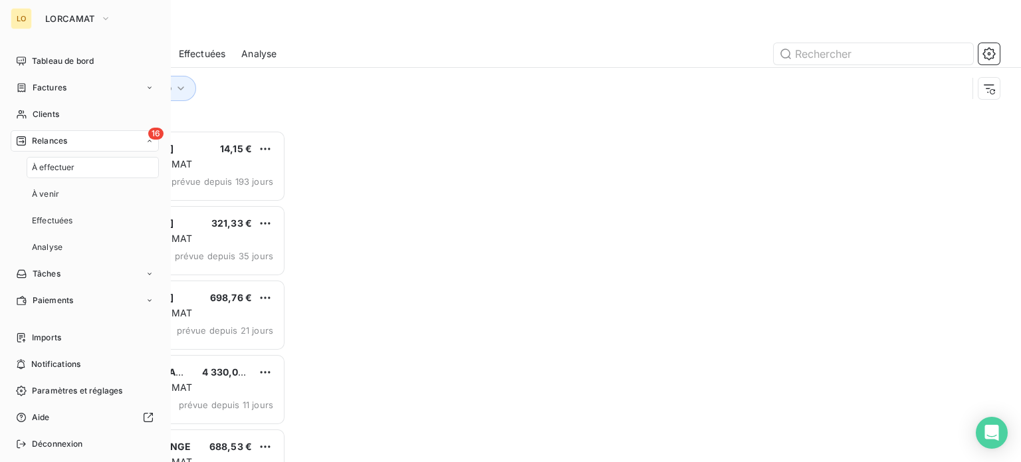
scroll to position [322, 211]
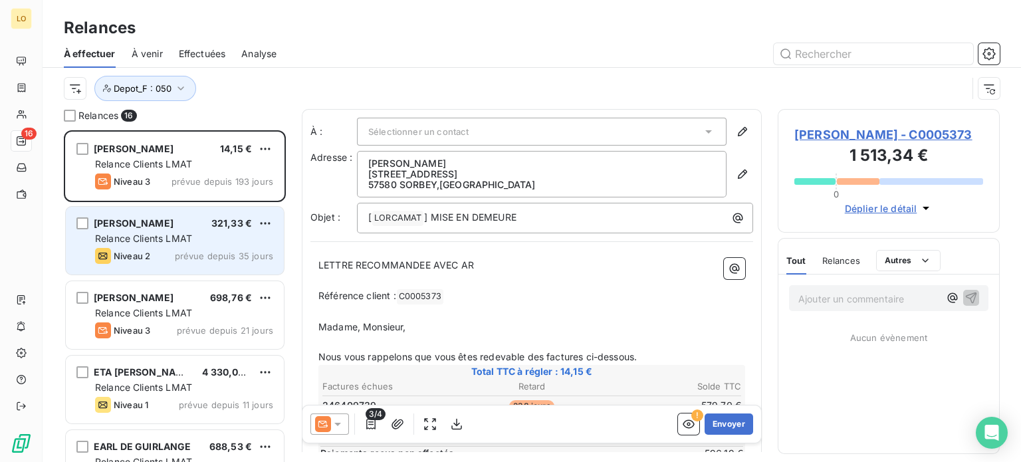
click at [172, 230] on div "[PERSON_NAME] 321,33 € Relance Clients LMAT Niveau 2 prévue depuis 35 jours" at bounding box center [175, 241] width 218 height 68
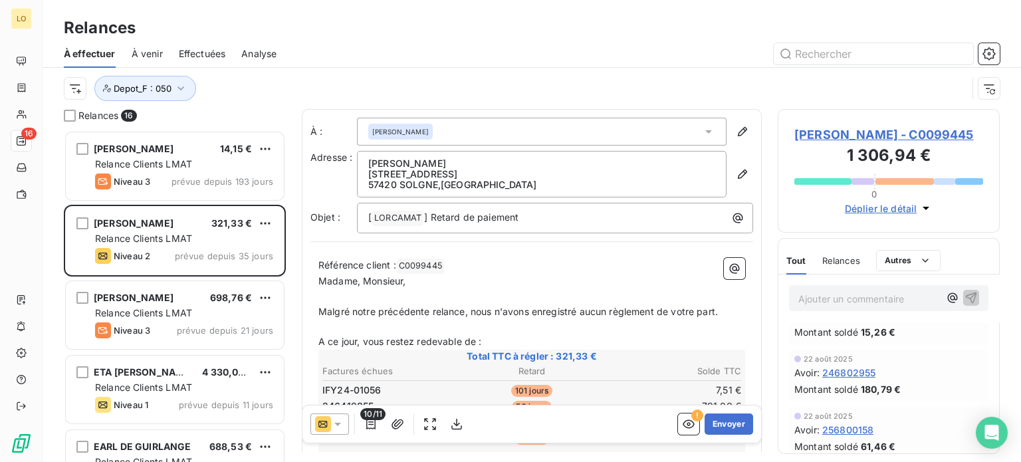
scroll to position [317, 0]
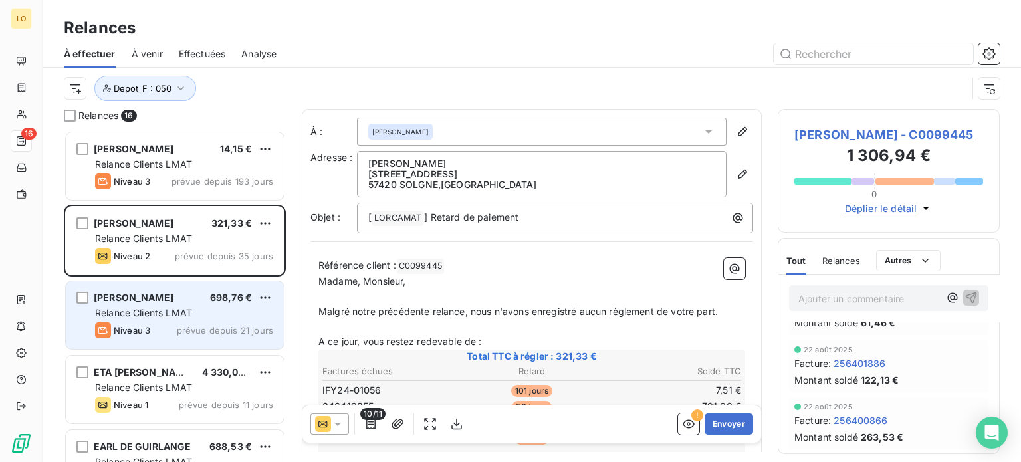
click at [221, 316] on div "Relance Clients LMAT" at bounding box center [184, 312] width 178 height 13
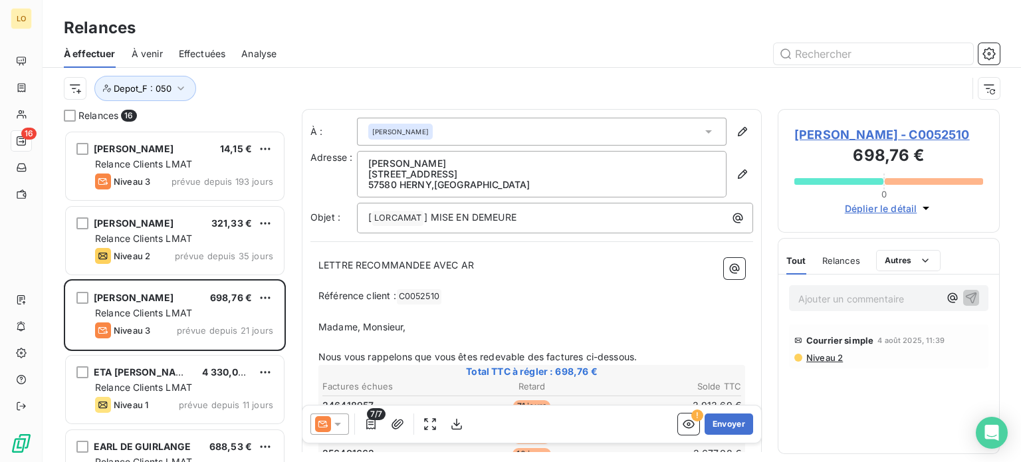
click at [830, 363] on span "Niveau 2" at bounding box center [824, 357] width 38 height 11
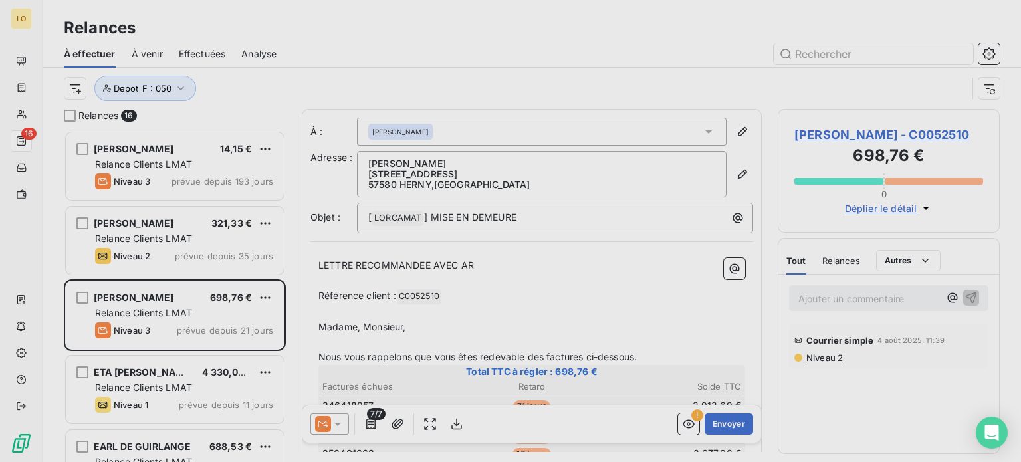
scroll to position [322, 211]
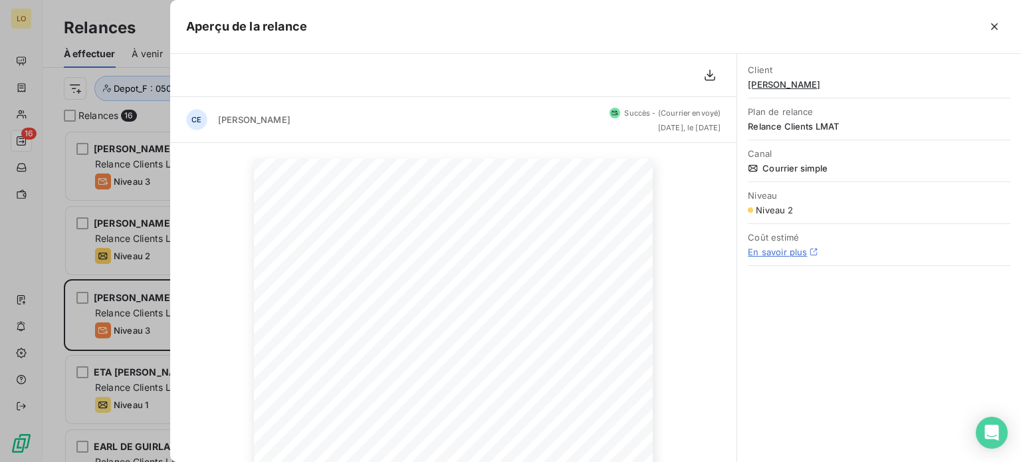
click at [125, 254] on div at bounding box center [510, 231] width 1021 height 462
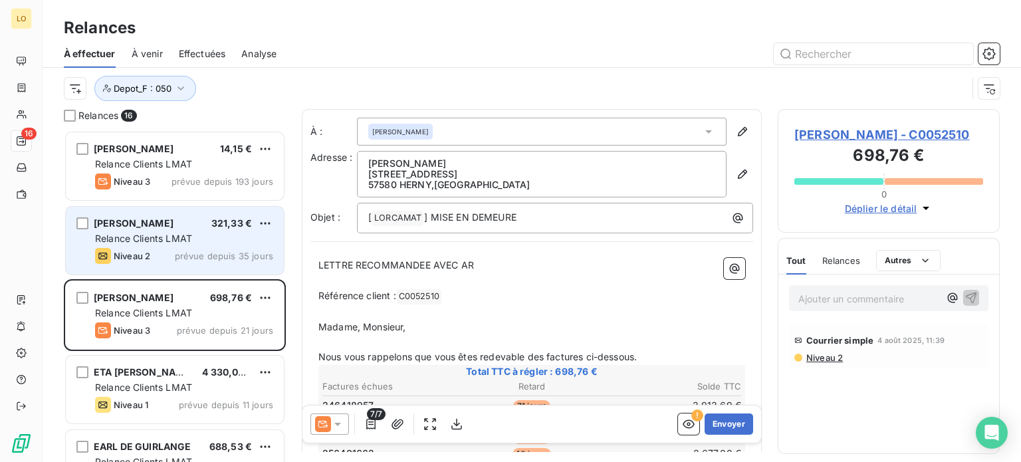
click at [143, 236] on span "Relance Clients LMAT" at bounding box center [143, 238] width 97 height 11
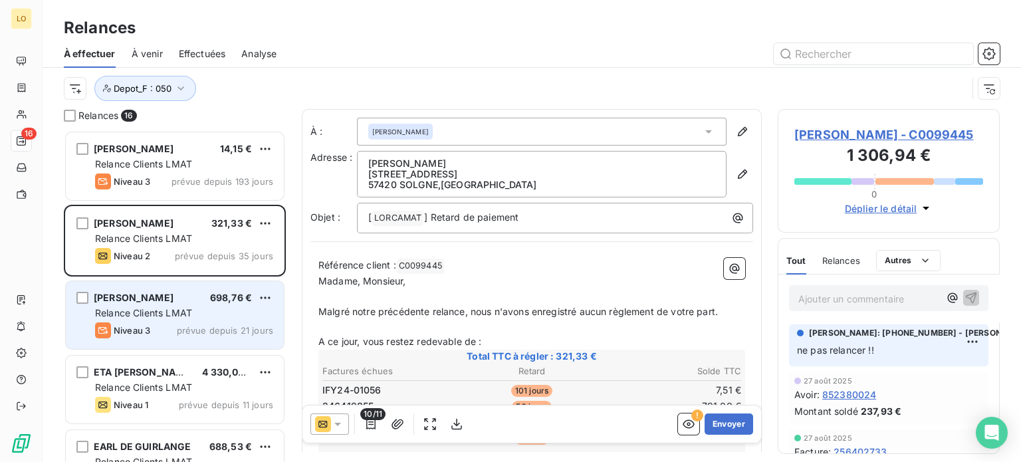
click at [208, 292] on div "[PERSON_NAME] 698,76 €" at bounding box center [184, 298] width 178 height 12
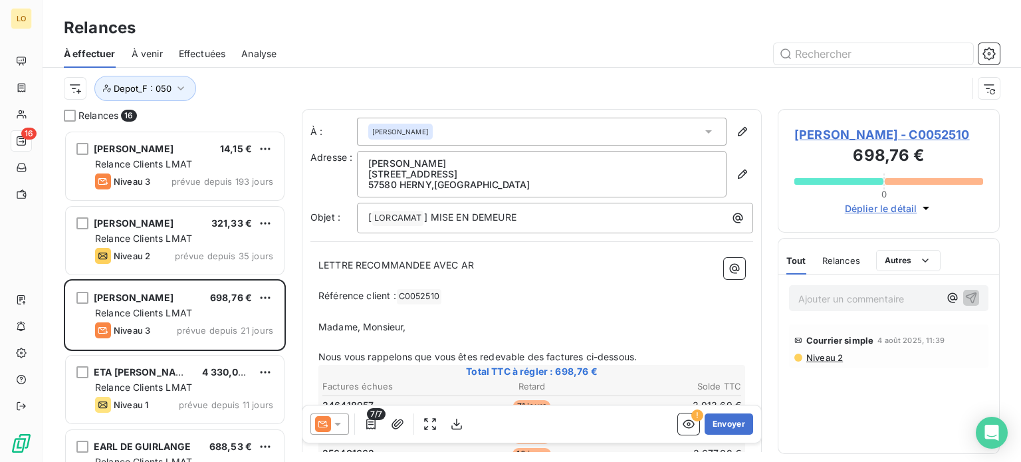
click at [834, 363] on span "Niveau 2" at bounding box center [824, 357] width 38 height 11
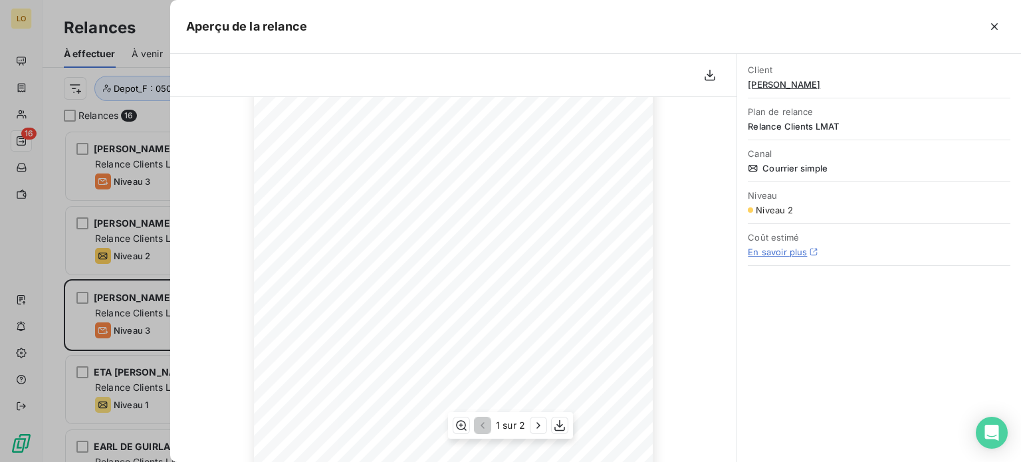
scroll to position [249, 0]
click at [146, 298] on div at bounding box center [510, 231] width 1021 height 462
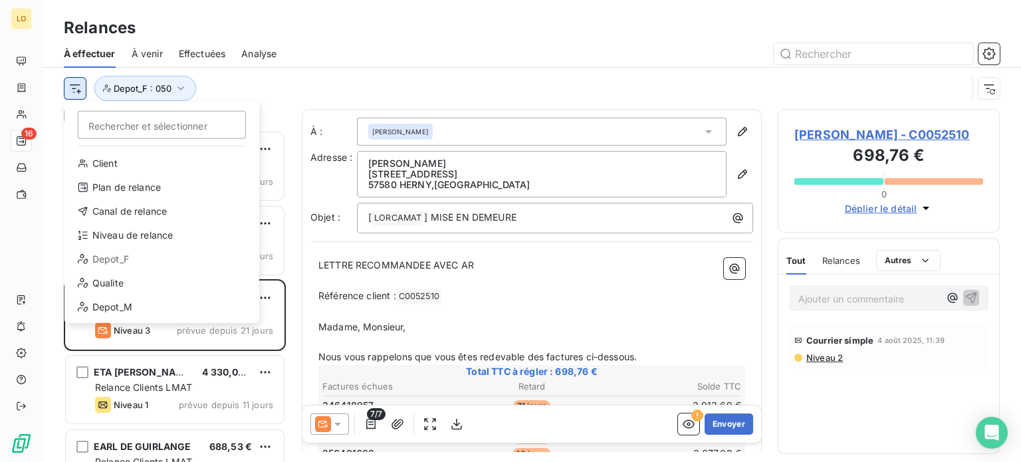
click at [82, 86] on html "LO 16 Relances À effectuer À venir Effectuées Analyse Rechercher et sélectionne…" at bounding box center [510, 231] width 1021 height 462
click at [153, 226] on div "Niveau de relance" at bounding box center [162, 235] width 184 height 21
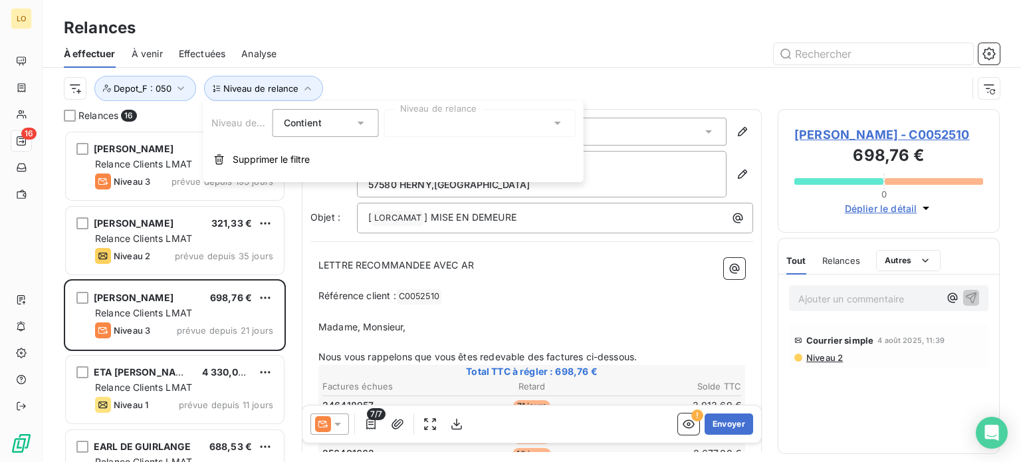
click at [439, 135] on div at bounding box center [479, 123] width 191 height 28
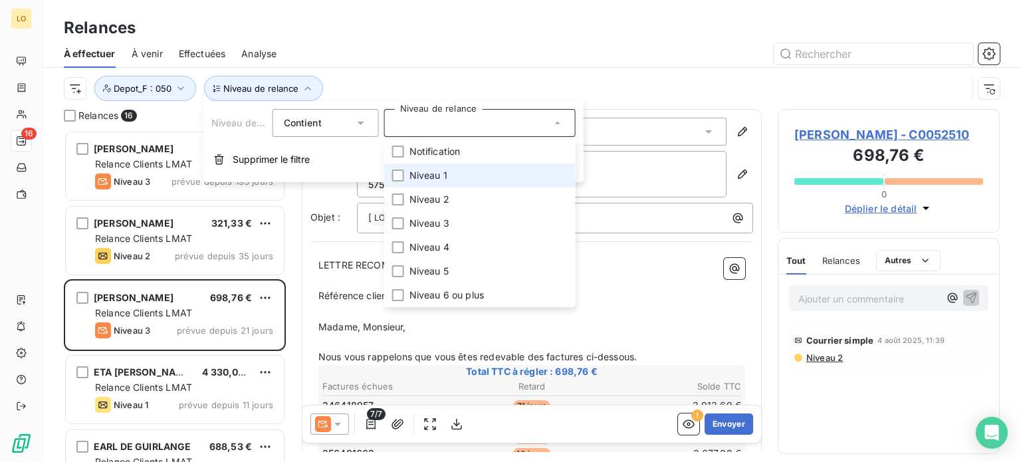
click at [435, 169] on span "Niveau 1" at bounding box center [429, 175] width 38 height 13
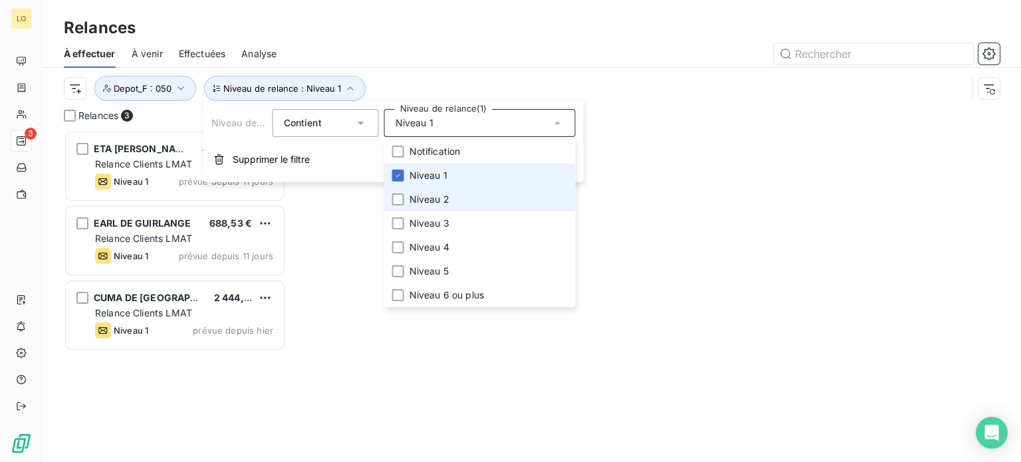
scroll to position [322, 211]
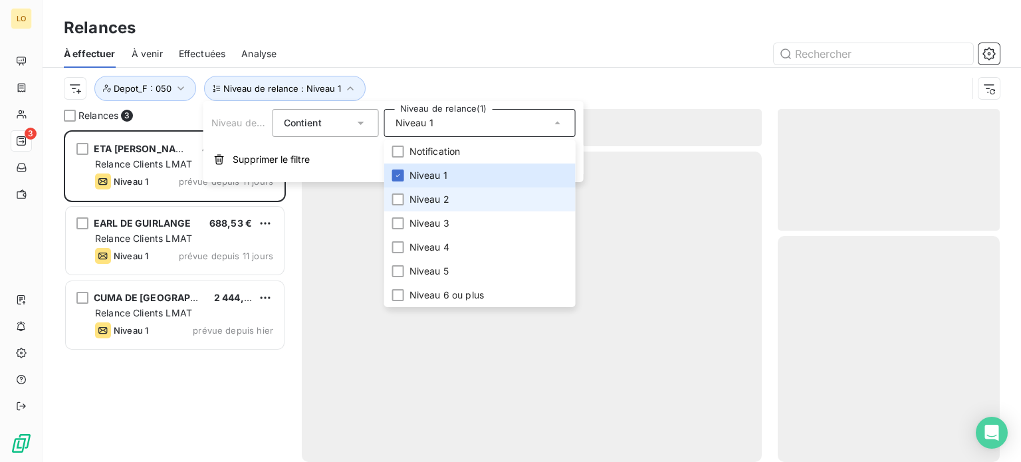
click at [435, 198] on span "Niveau 2" at bounding box center [430, 199] width 40 height 13
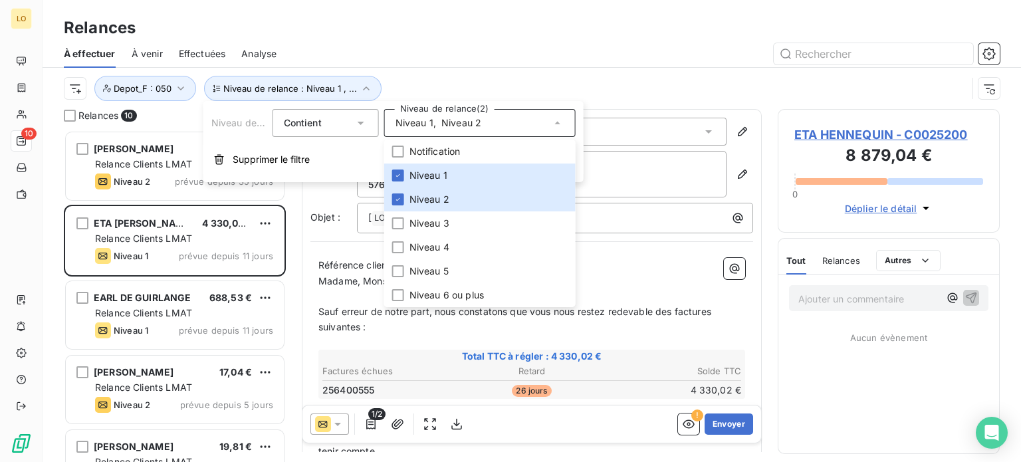
click at [620, 57] on div at bounding box center [646, 53] width 707 height 21
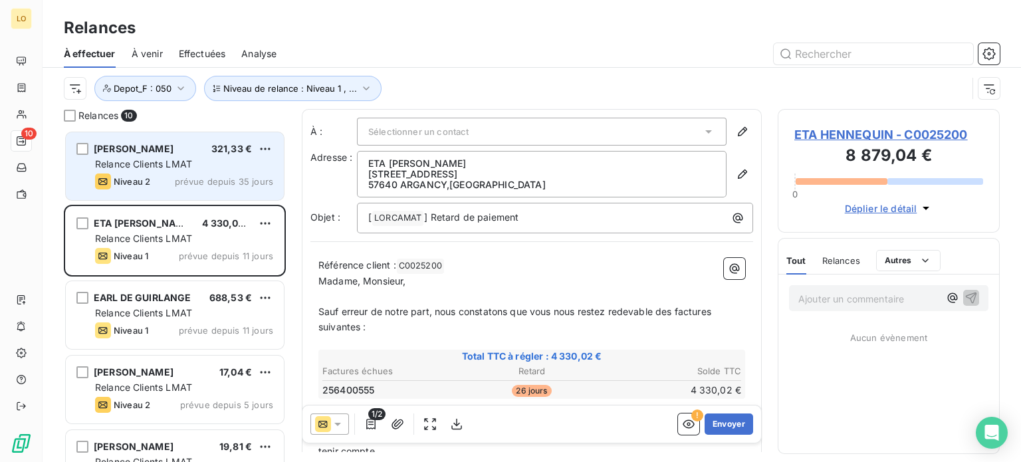
click at [231, 183] on span "prévue depuis 35 jours" at bounding box center [224, 181] width 98 height 11
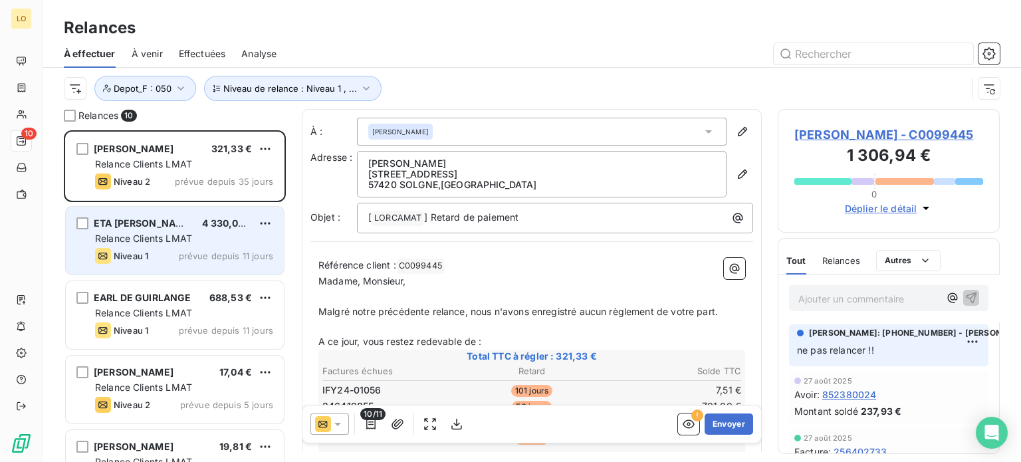
click at [138, 249] on div "Niveau 1" at bounding box center [121, 256] width 53 height 16
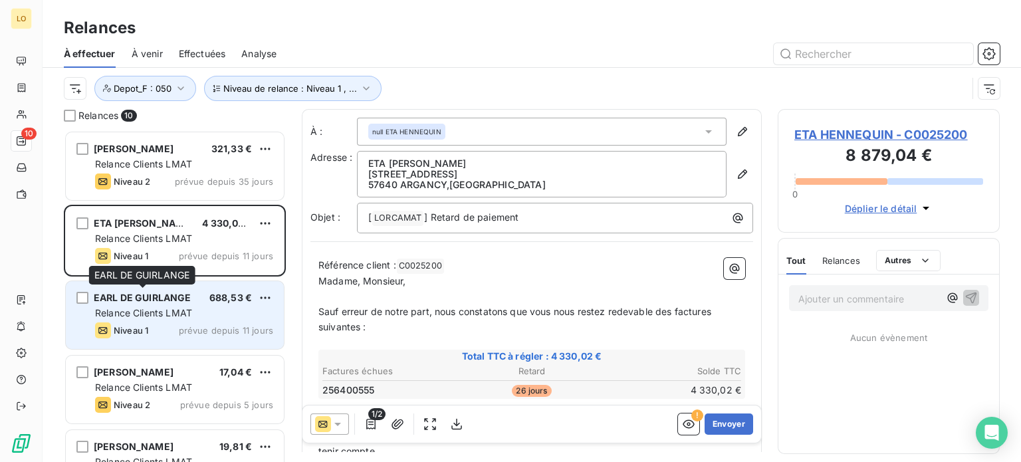
click at [126, 304] on div "EARL DE GUIRLANGE" at bounding box center [143, 297] width 98 height 13
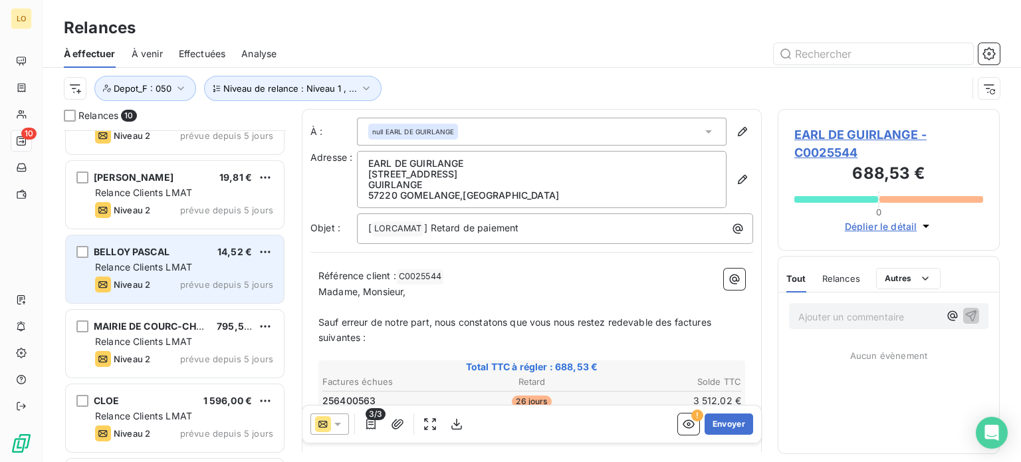
scroll to position [269, 0]
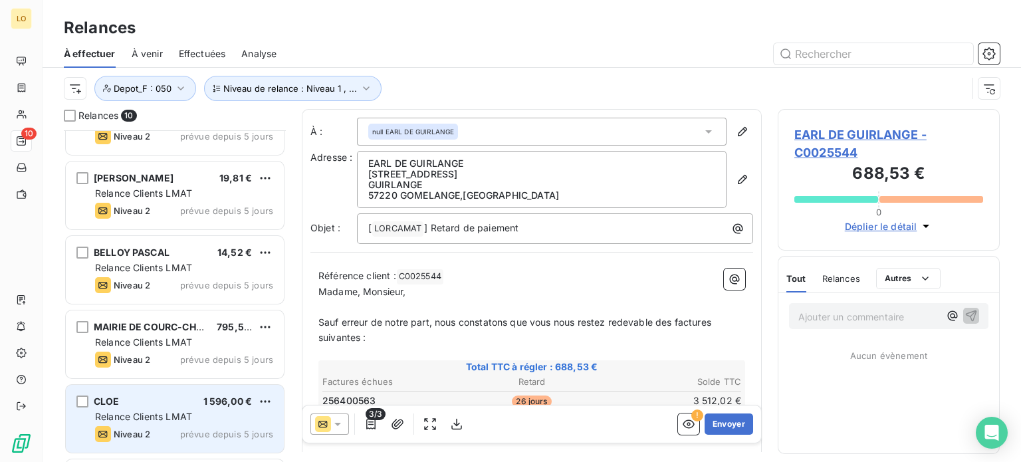
click at [129, 429] on span "Niveau 2" at bounding box center [132, 434] width 37 height 11
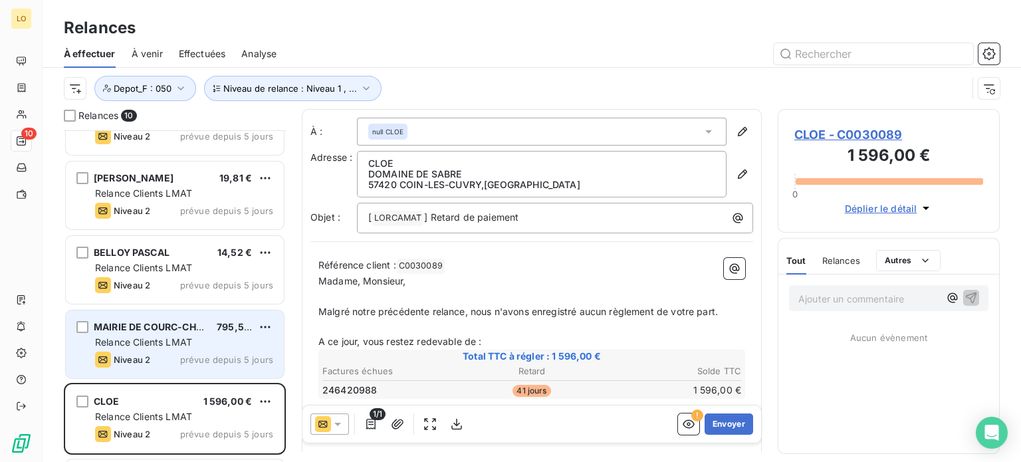
scroll to position [413, 0]
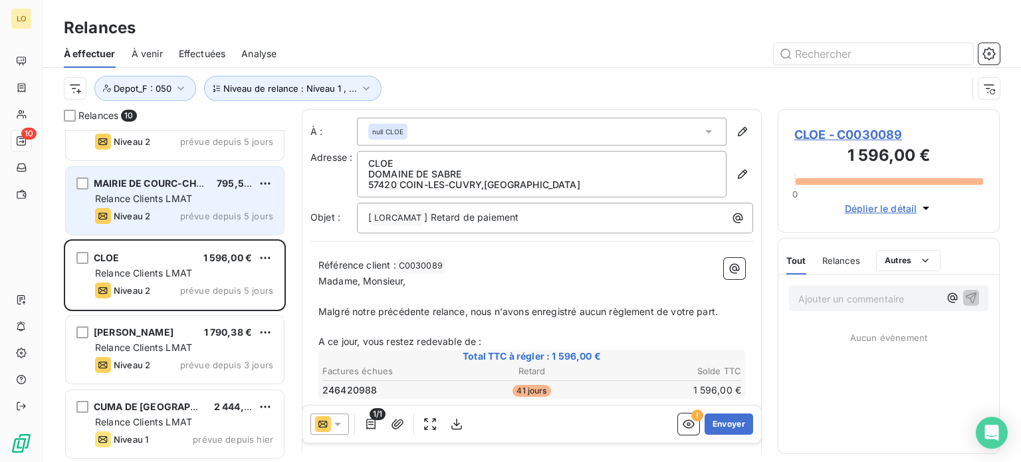
click at [158, 330] on span "[PERSON_NAME]" at bounding box center [134, 331] width 80 height 11
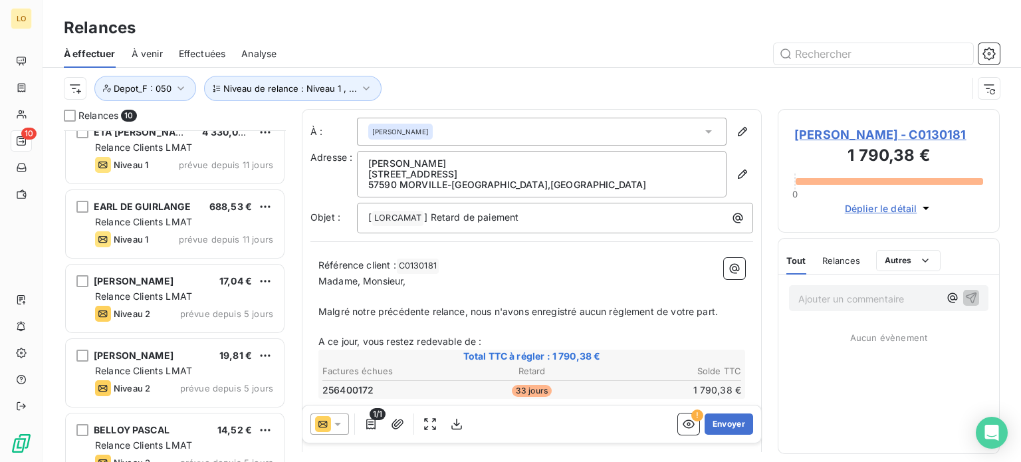
scroll to position [19, 0]
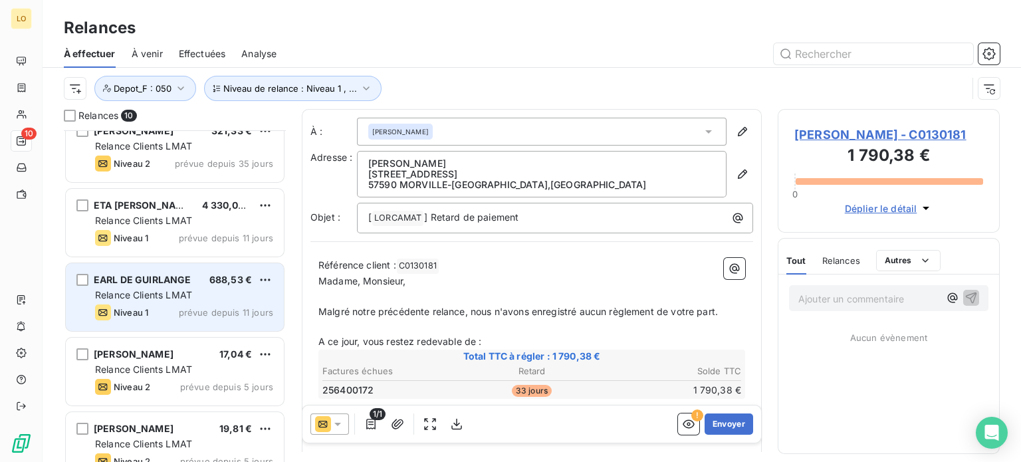
click at [192, 300] on span "Relance Clients LMAT" at bounding box center [143, 294] width 97 height 11
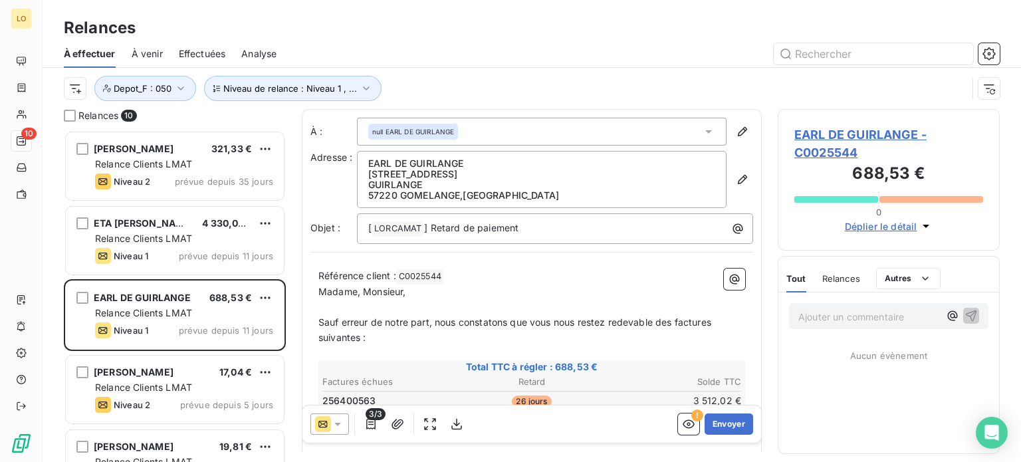
click at [836, 130] on span "EARL DE GUIRLANGE - C0025544" at bounding box center [888, 144] width 189 height 36
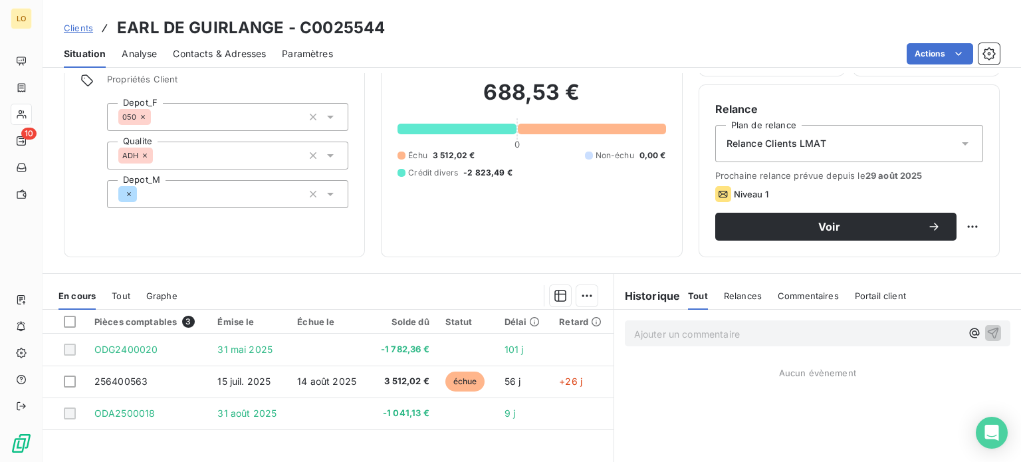
scroll to position [99, 0]
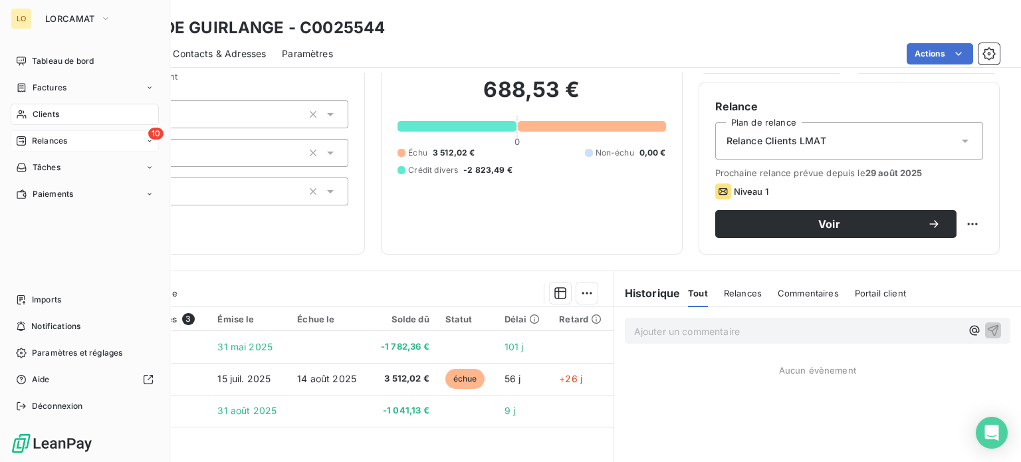
click at [34, 142] on span "Relances" at bounding box center [49, 141] width 35 height 12
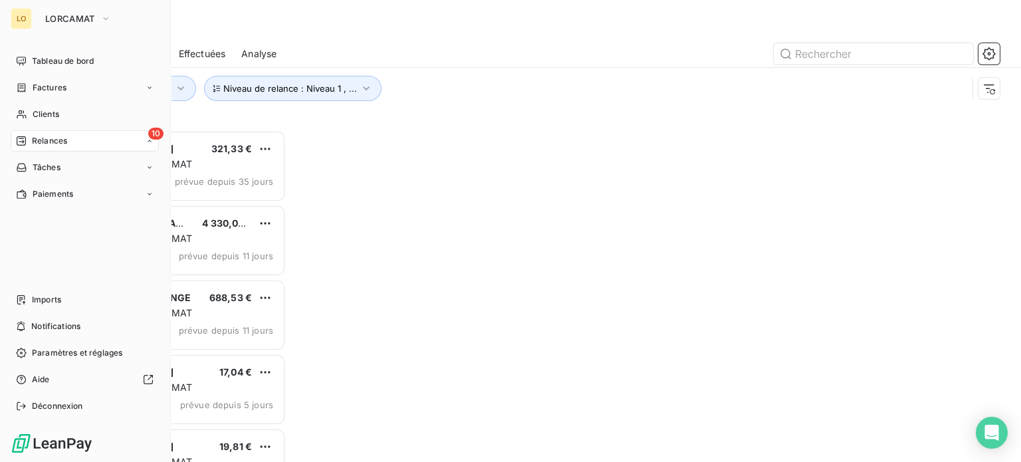
scroll to position [322, 211]
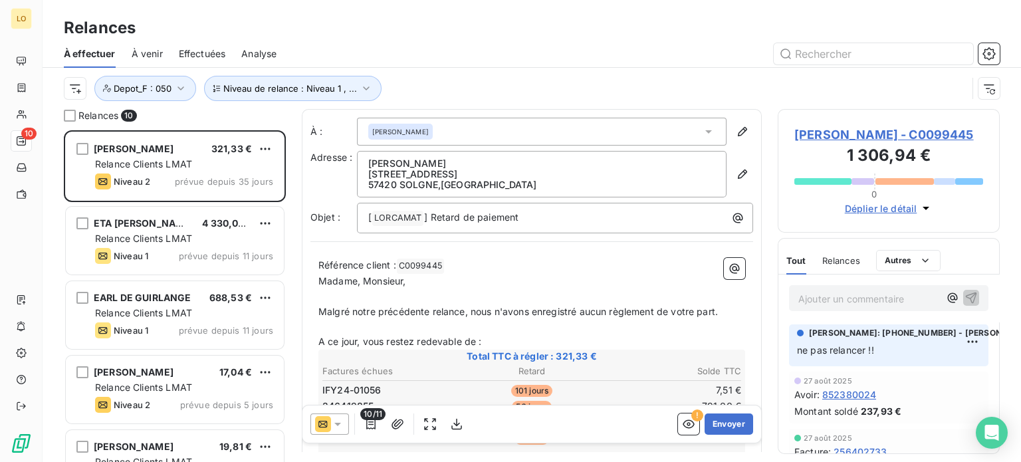
click at [199, 49] on span "Effectuées" at bounding box center [202, 53] width 47 height 13
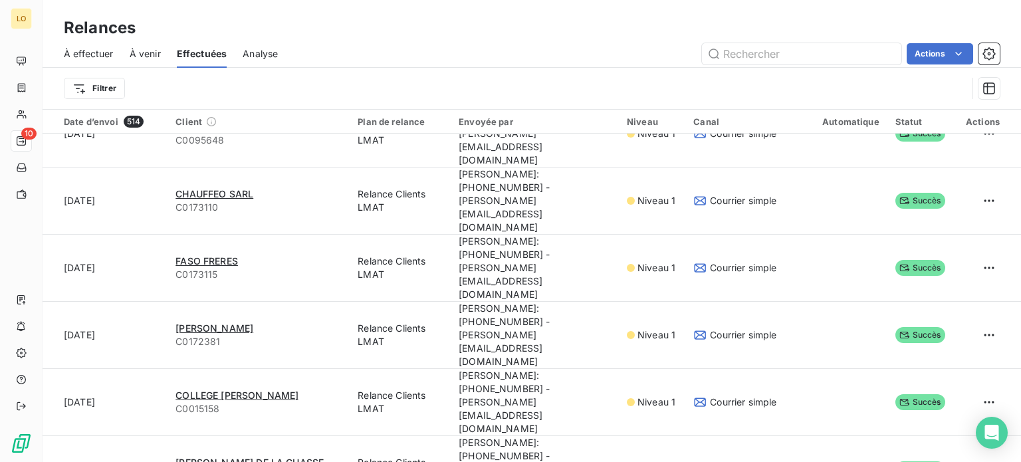
scroll to position [758, 0]
click at [108, 82] on html "LO 10 Relances À effectuer À venir Effectuées Analyse Actions Filtrer Date d’en…" at bounding box center [510, 231] width 1021 height 462
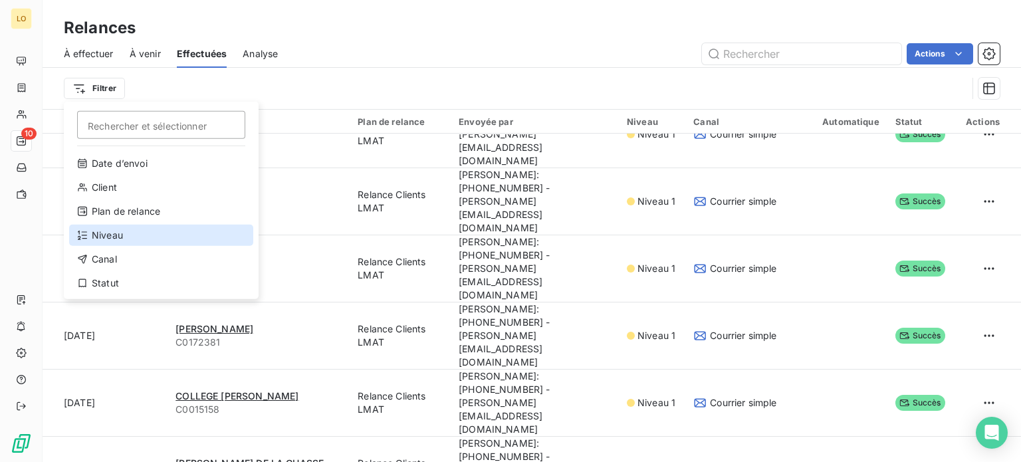
click at [130, 232] on div "Niveau" at bounding box center [161, 235] width 184 height 21
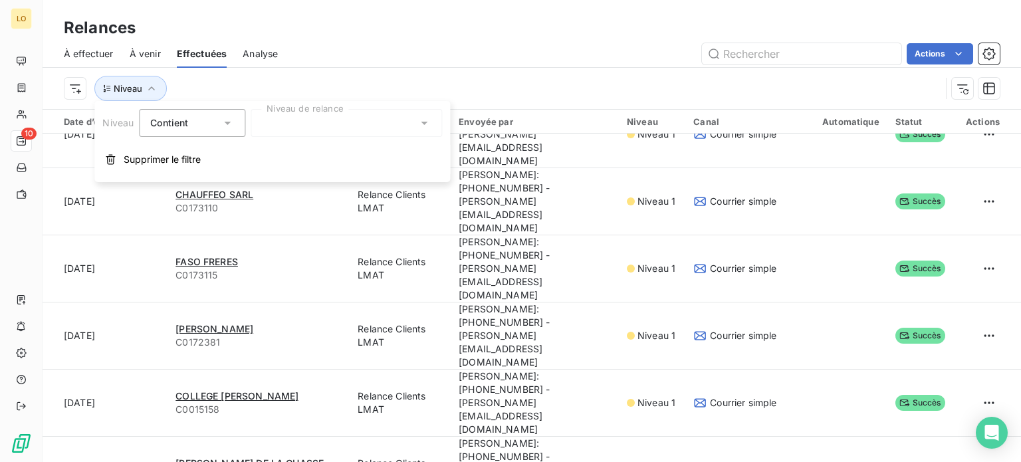
click at [358, 118] on div at bounding box center [346, 123] width 191 height 28
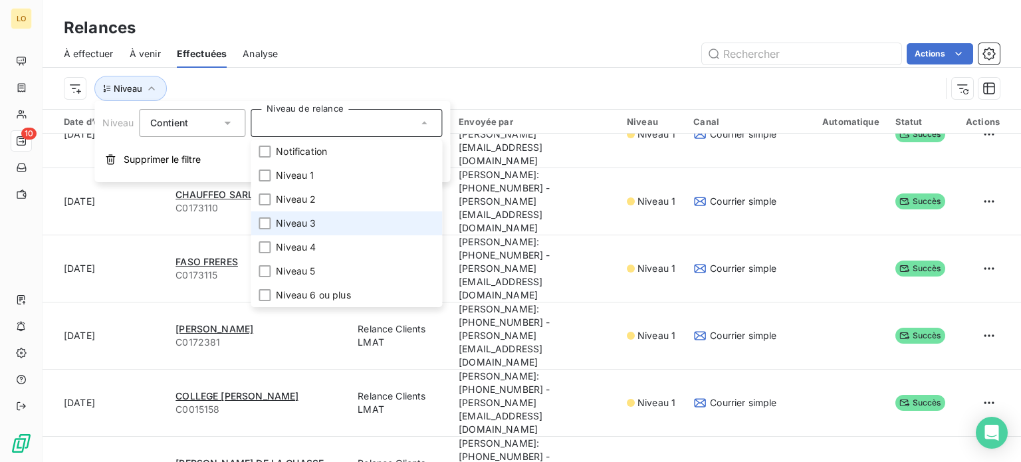
click at [315, 214] on li "Niveau 3" at bounding box center [346, 223] width 191 height 24
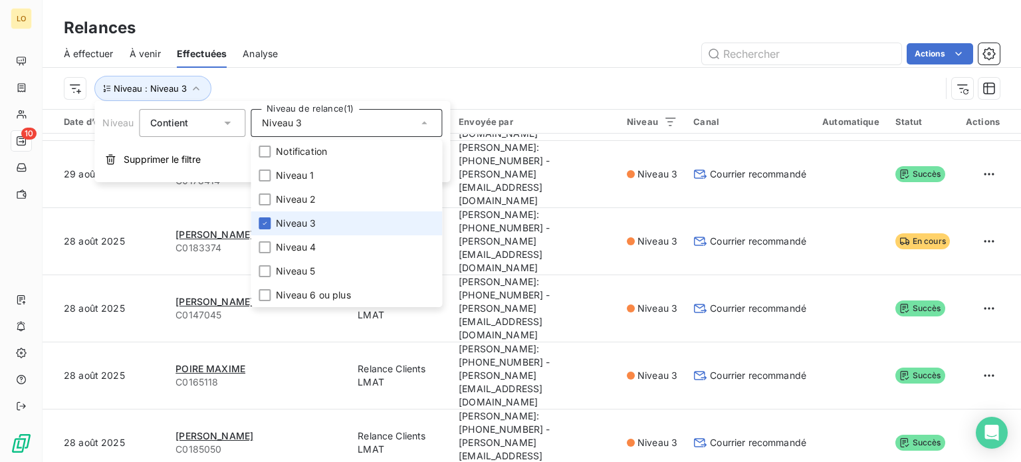
scroll to position [622, 0]
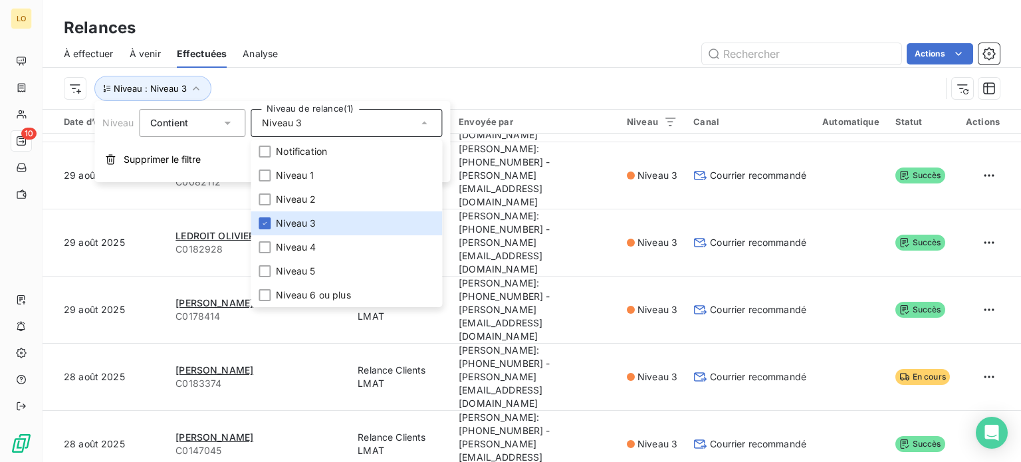
click at [582, 62] on div "Actions" at bounding box center [647, 53] width 706 height 21
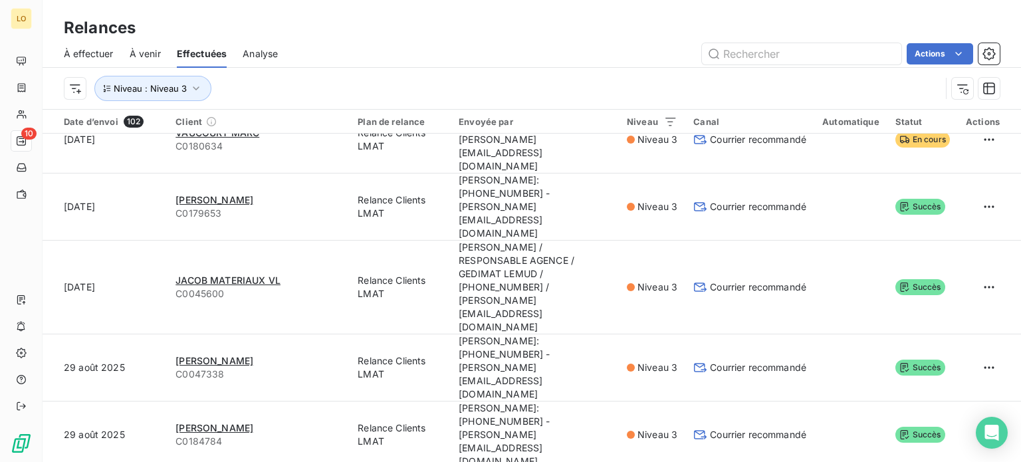
scroll to position [0, 0]
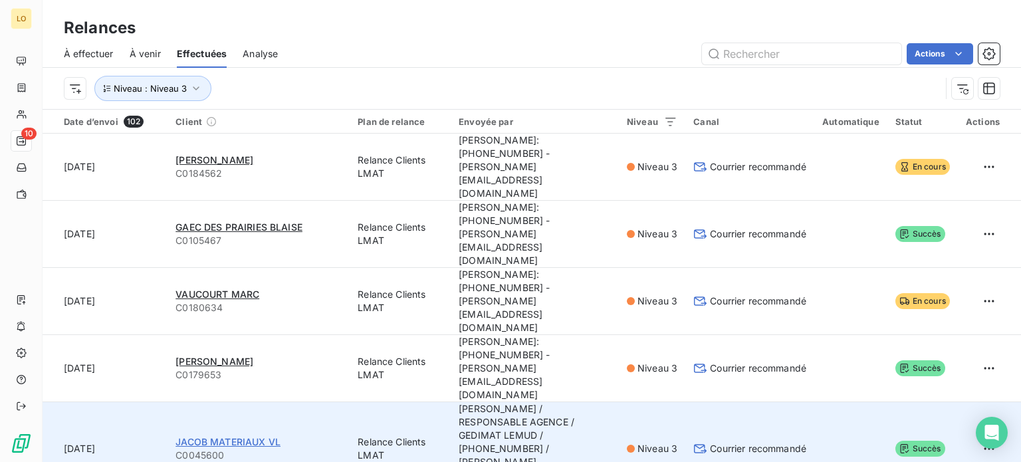
click at [264, 436] on span "JACOB MATERIAUX VL" at bounding box center [228, 441] width 105 height 11
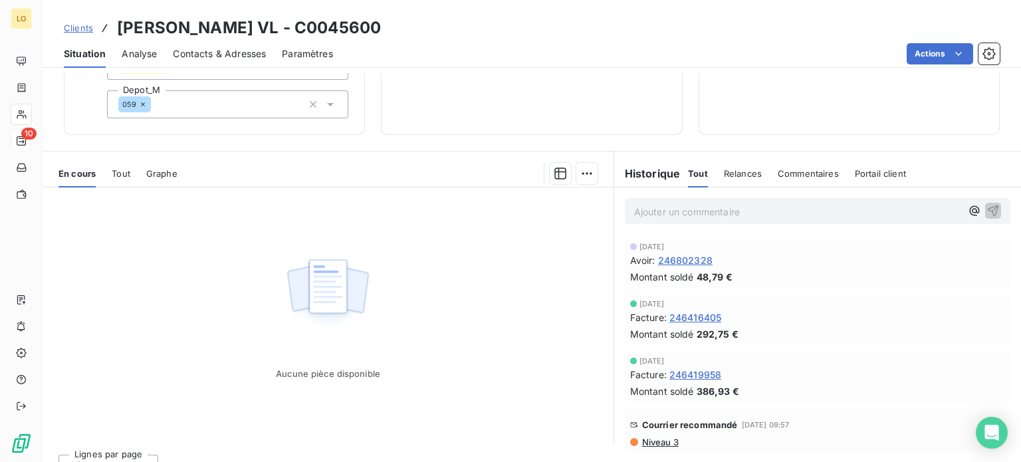
scroll to position [220, 0]
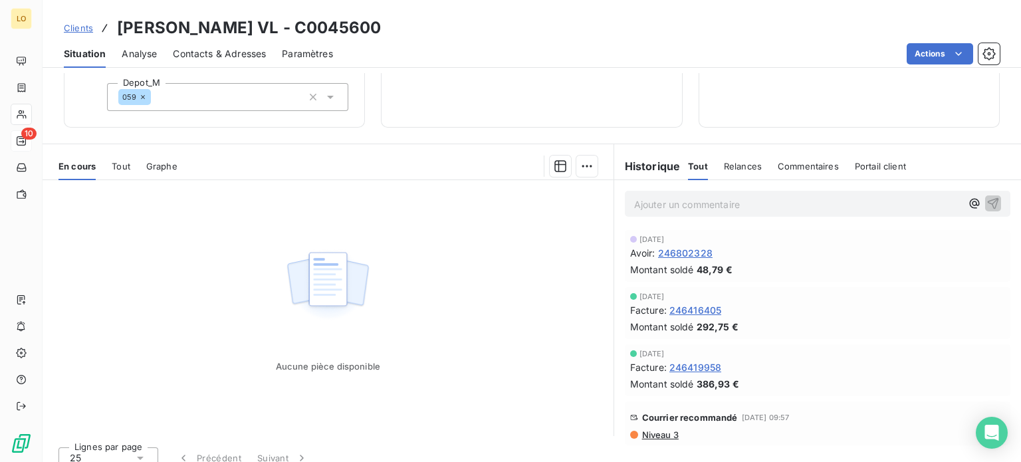
click at [648, 429] on span "Niveau 3" at bounding box center [660, 434] width 38 height 11
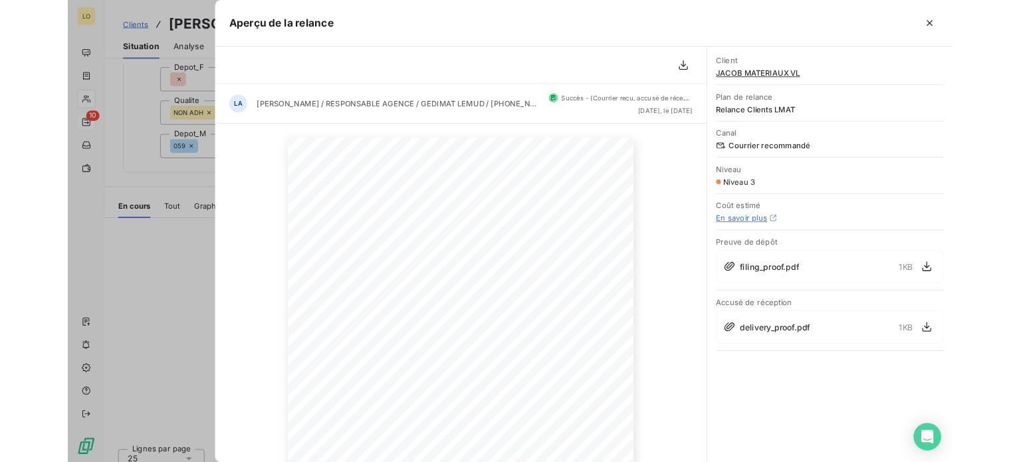
scroll to position [0, 0]
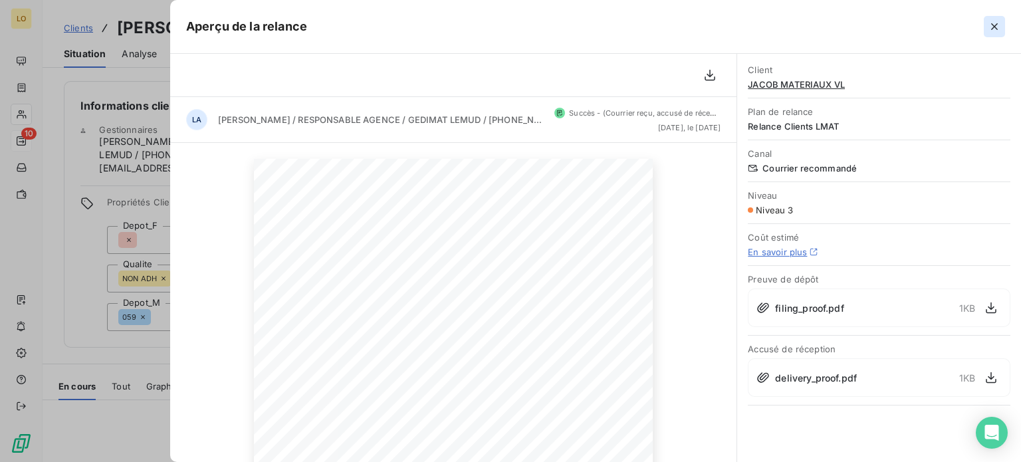
click at [991, 26] on icon "button" at bounding box center [994, 26] width 13 height 13
